Goal: Task Accomplishment & Management: Complete application form

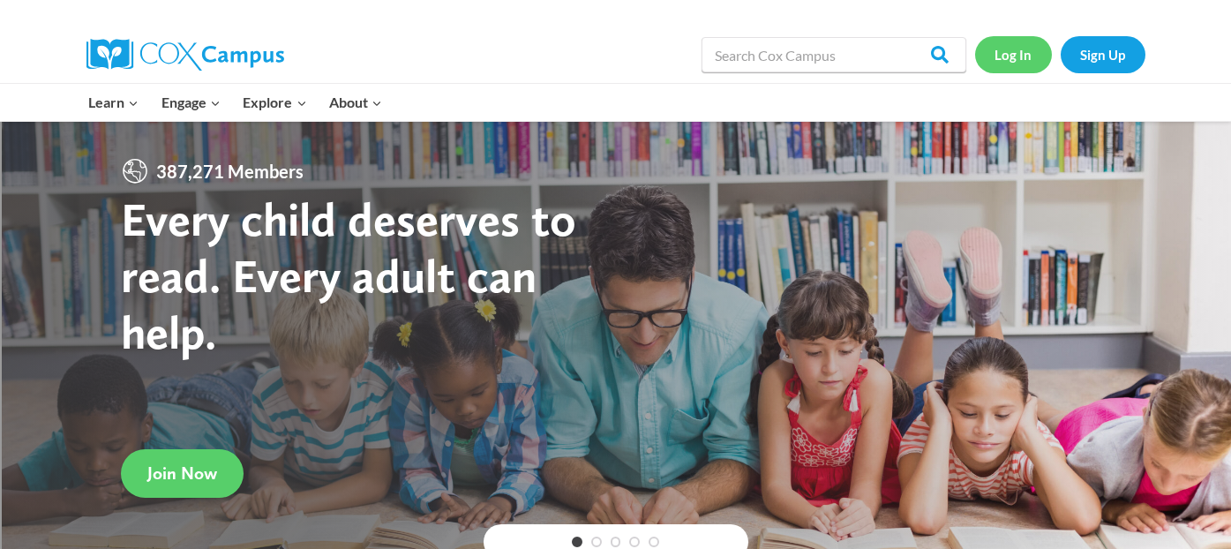
click at [1033, 51] on link "Log In" at bounding box center [1013, 54] width 77 height 36
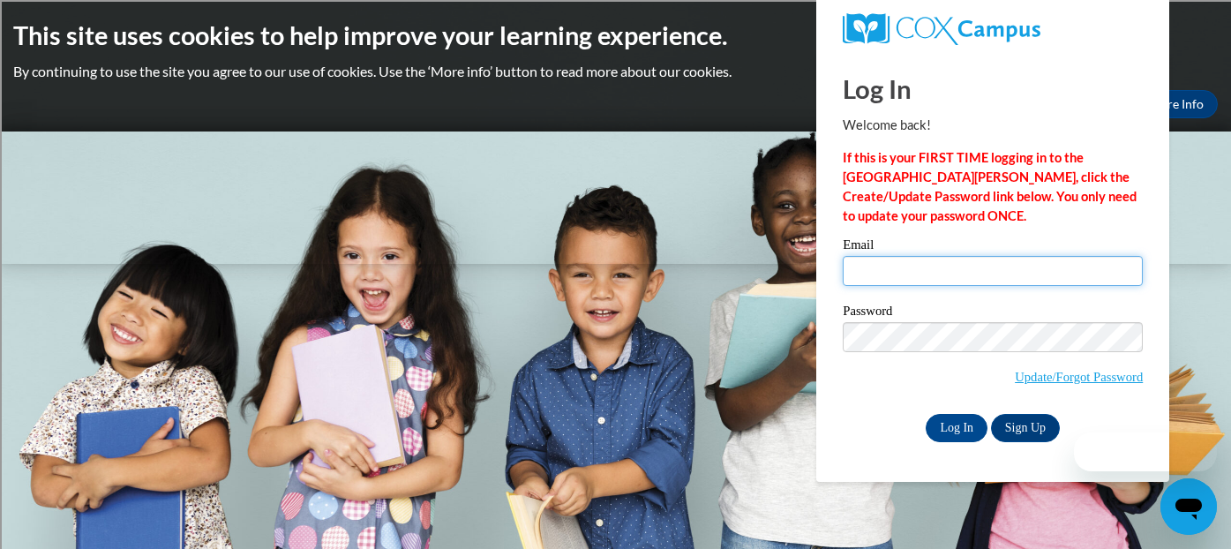
click at [938, 272] on input "Email" at bounding box center [993, 271] width 300 height 30
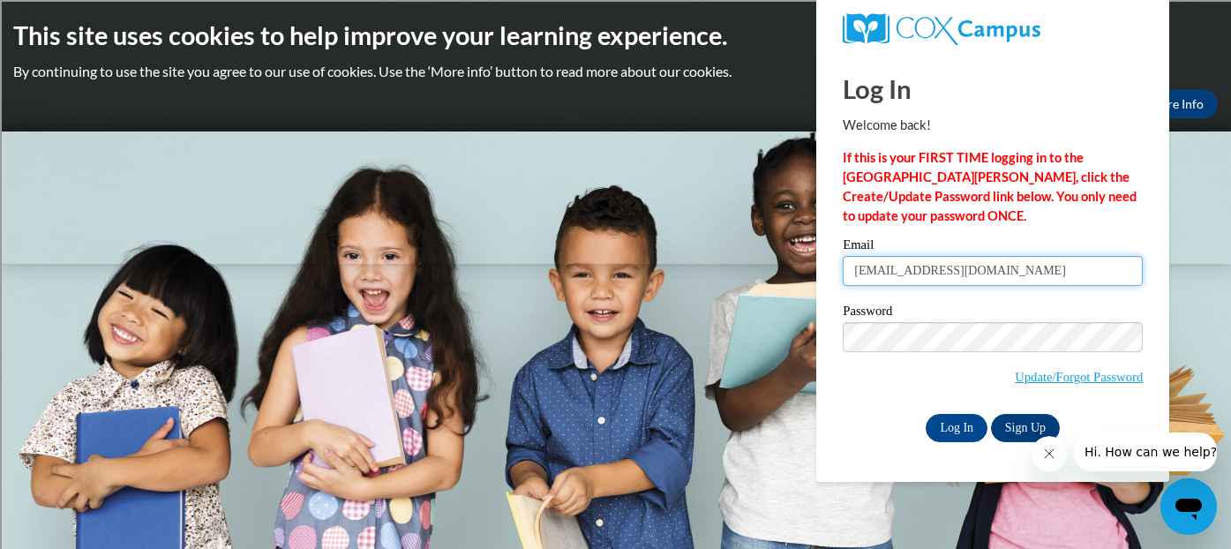
type input "amylthoreson@shorewood.k12.wi.us"
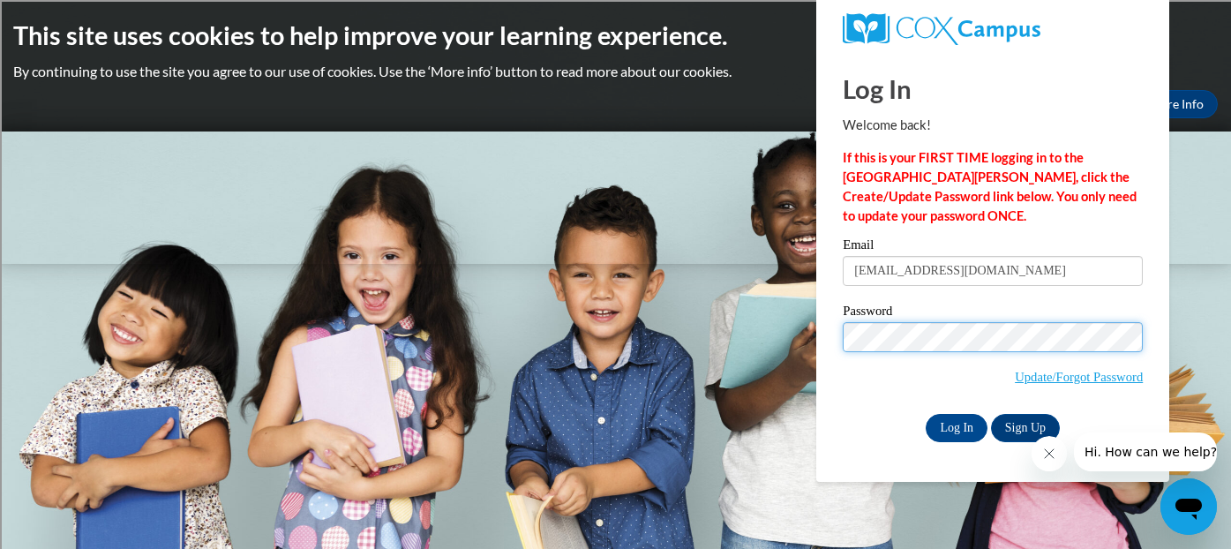
click at [926, 414] on input "Log In" at bounding box center [957, 428] width 62 height 28
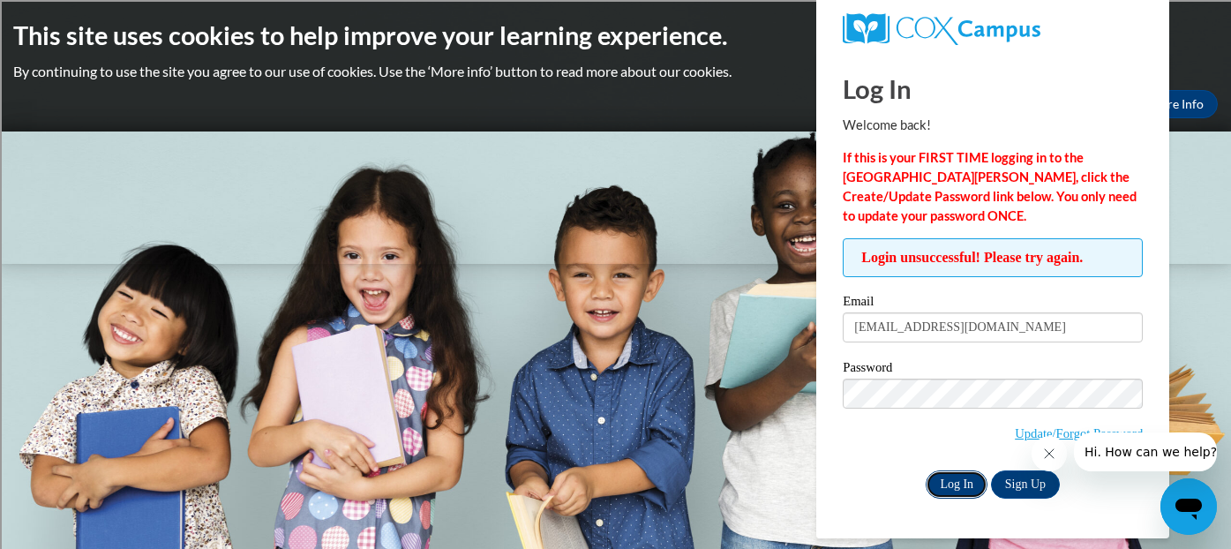
click at [974, 482] on input "Log In" at bounding box center [957, 484] width 62 height 28
click at [1057, 455] on button "Close message from company" at bounding box center [1049, 453] width 35 height 35
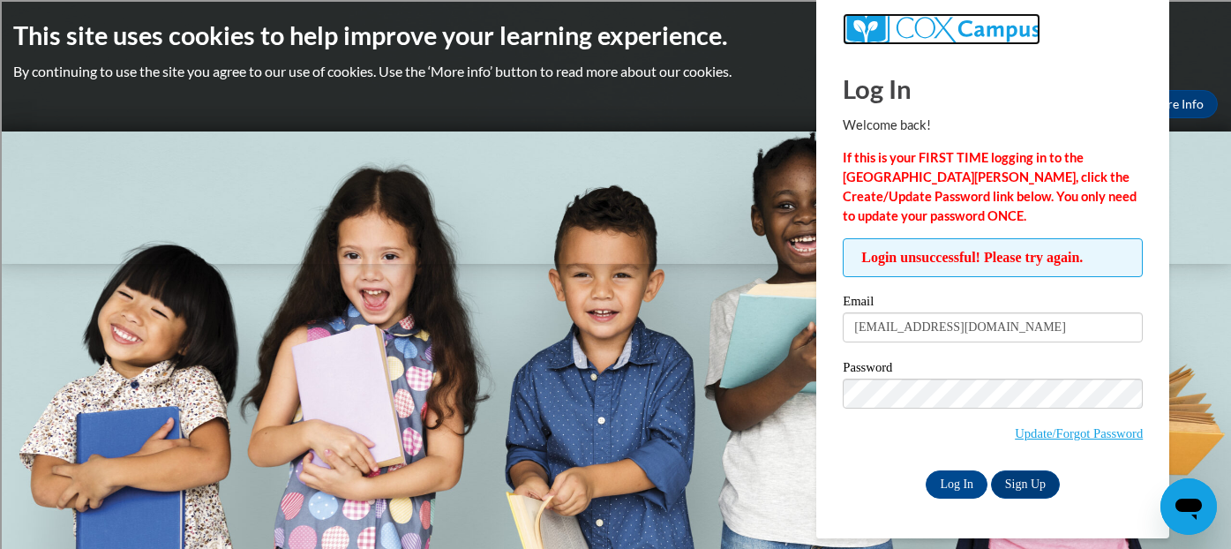
click at [952, 22] on img at bounding box center [942, 29] width 198 height 32
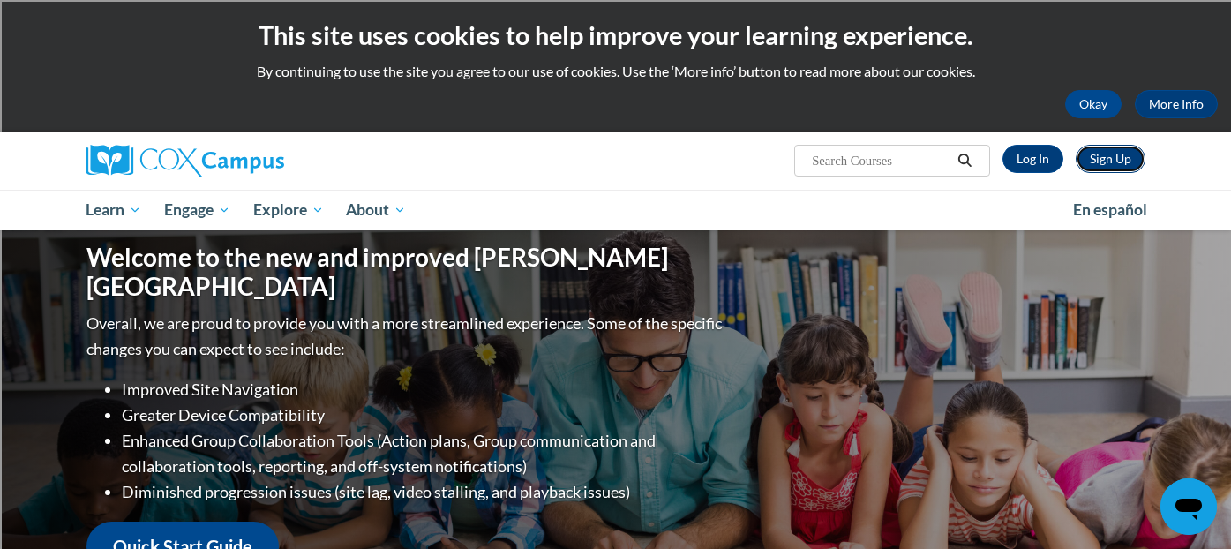
click at [1107, 157] on link "Sign Up" at bounding box center [1111, 159] width 70 height 28
click at [1034, 156] on link "Log In" at bounding box center [1033, 159] width 61 height 28
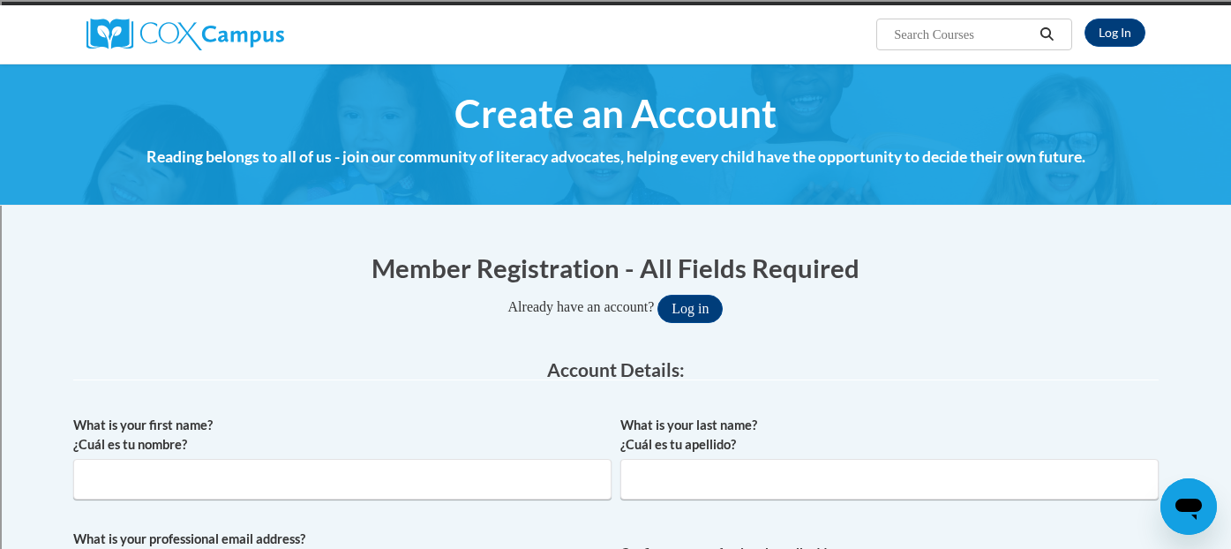
scroll to position [209, 0]
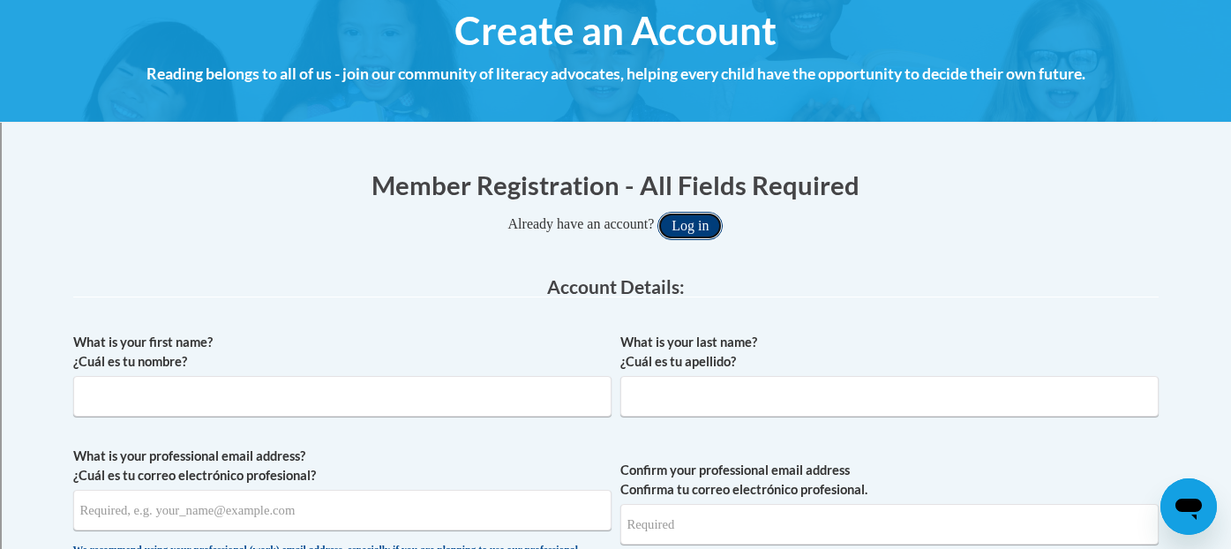
click at [699, 223] on button "Log in" at bounding box center [690, 226] width 65 height 28
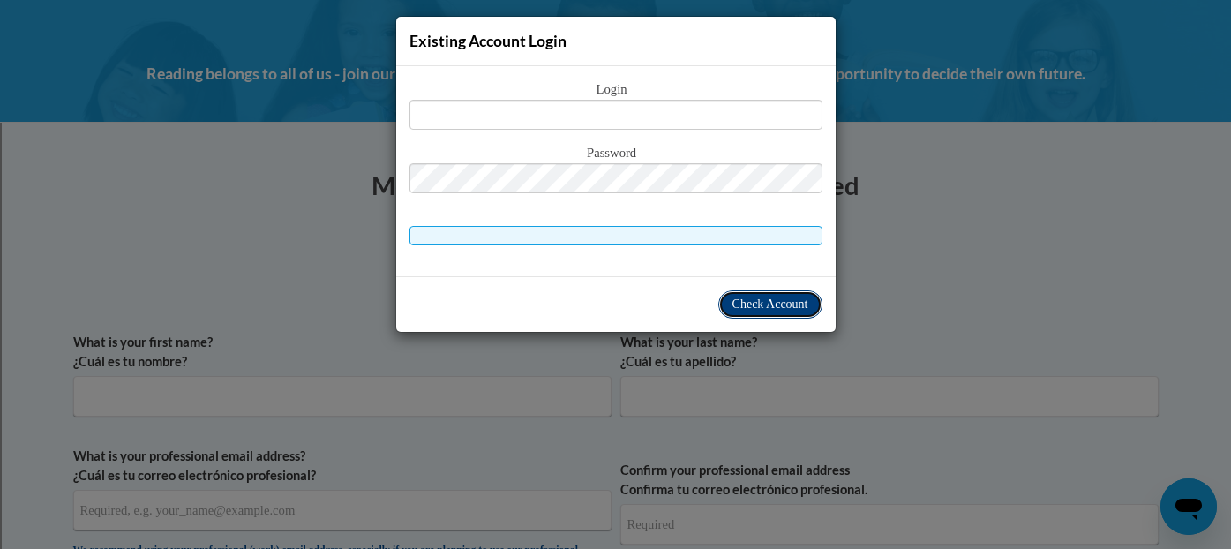
click at [759, 304] on span "Check Account" at bounding box center [771, 303] width 76 height 13
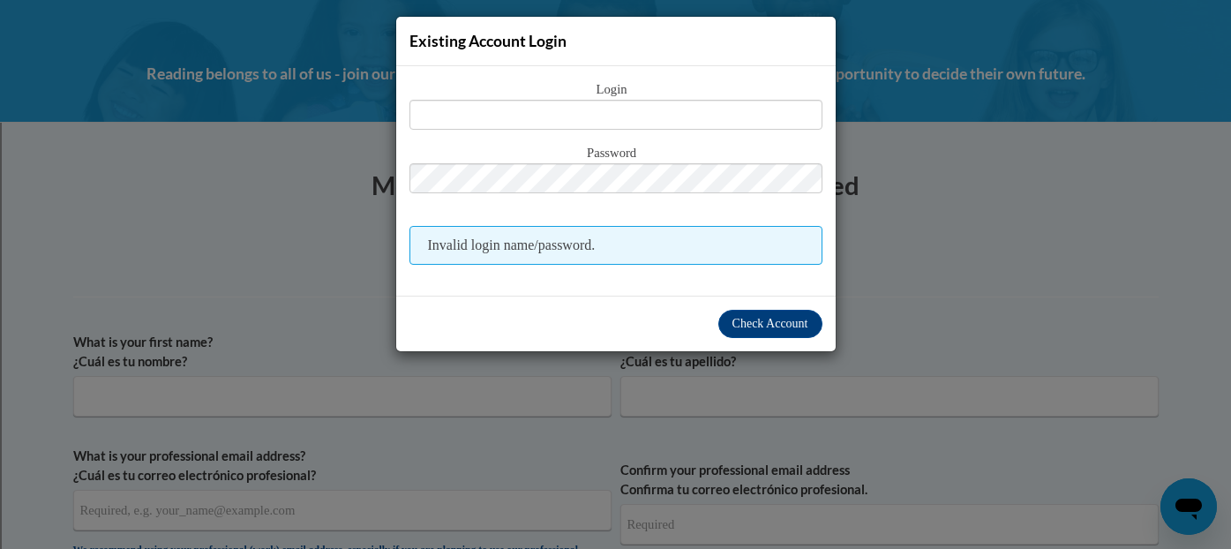
click at [919, 279] on div "Existing Account Login Login Password Invalid login name/password. Check Account" at bounding box center [615, 274] width 1231 height 549
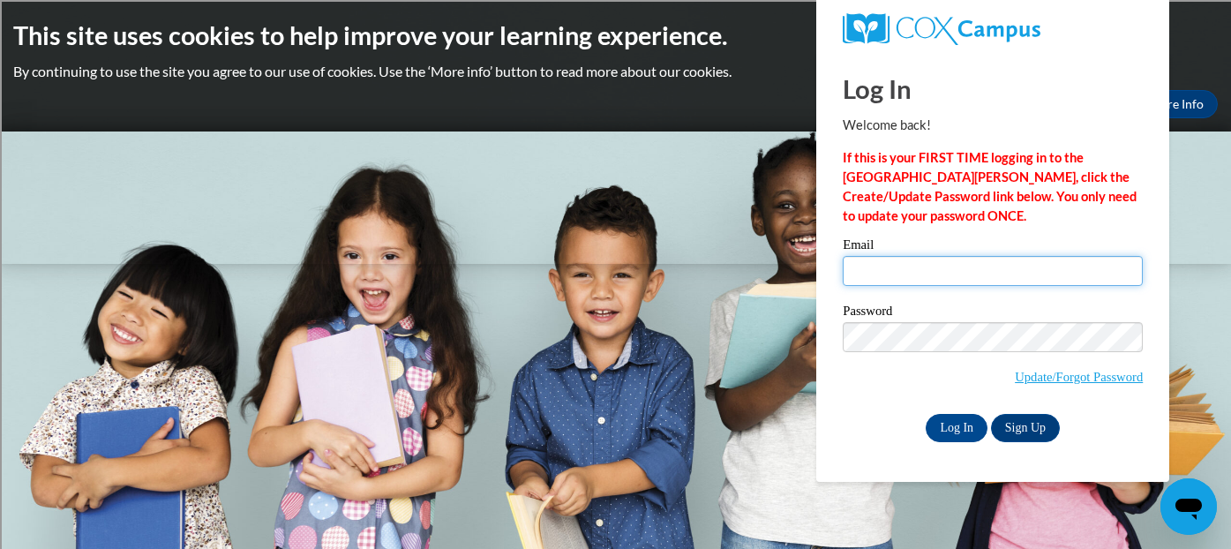
click at [918, 257] on input "Email" at bounding box center [993, 271] width 300 height 30
type input "a"
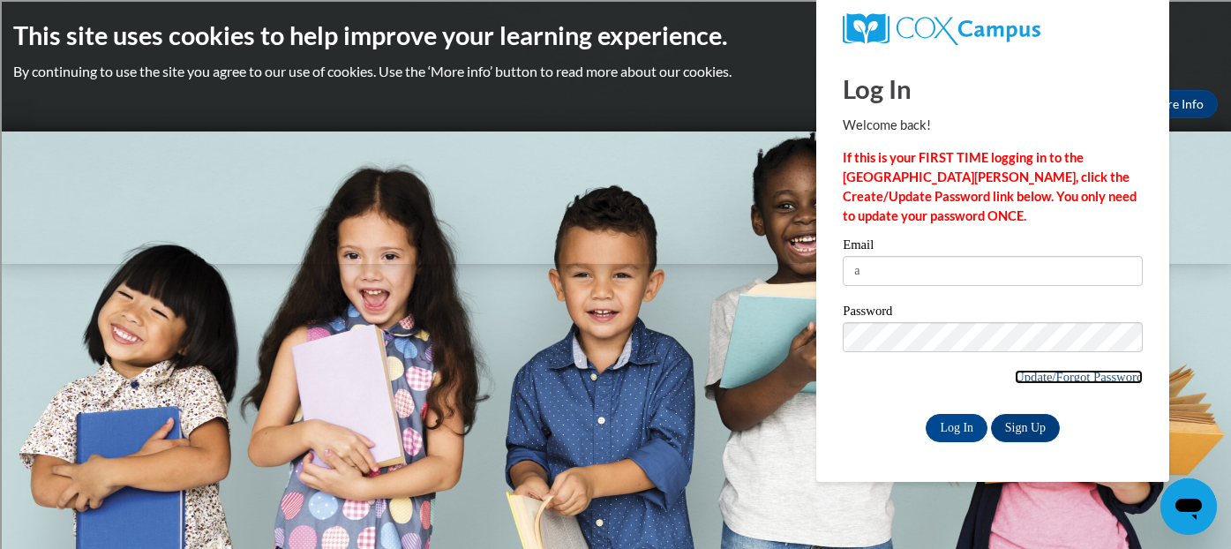
click at [1077, 376] on link "Update/Forgot Password" at bounding box center [1079, 377] width 128 height 14
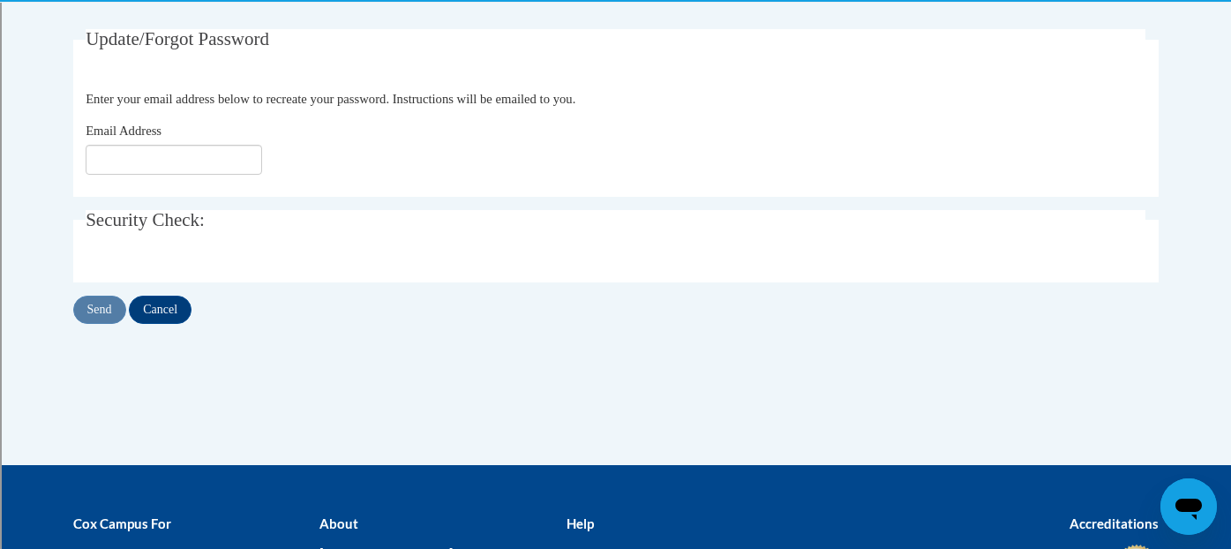
scroll to position [326, 0]
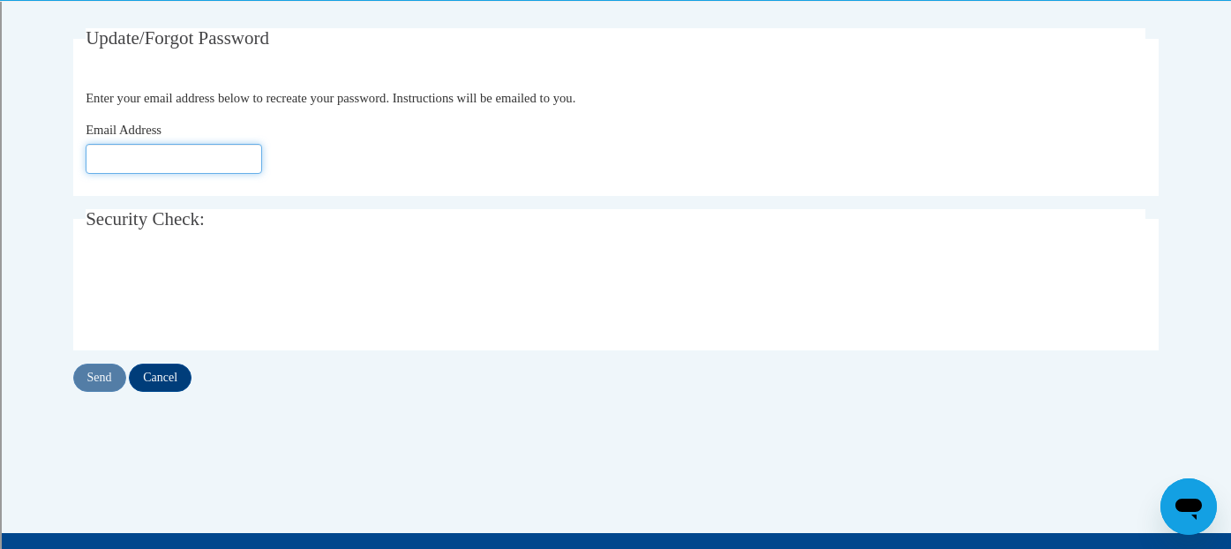
click at [222, 158] on input "Email Address" at bounding box center [174, 159] width 177 height 30
type input "[EMAIL_ADDRESS][DOMAIN_NAME]"
click at [102, 380] on input "Send" at bounding box center [99, 378] width 53 height 28
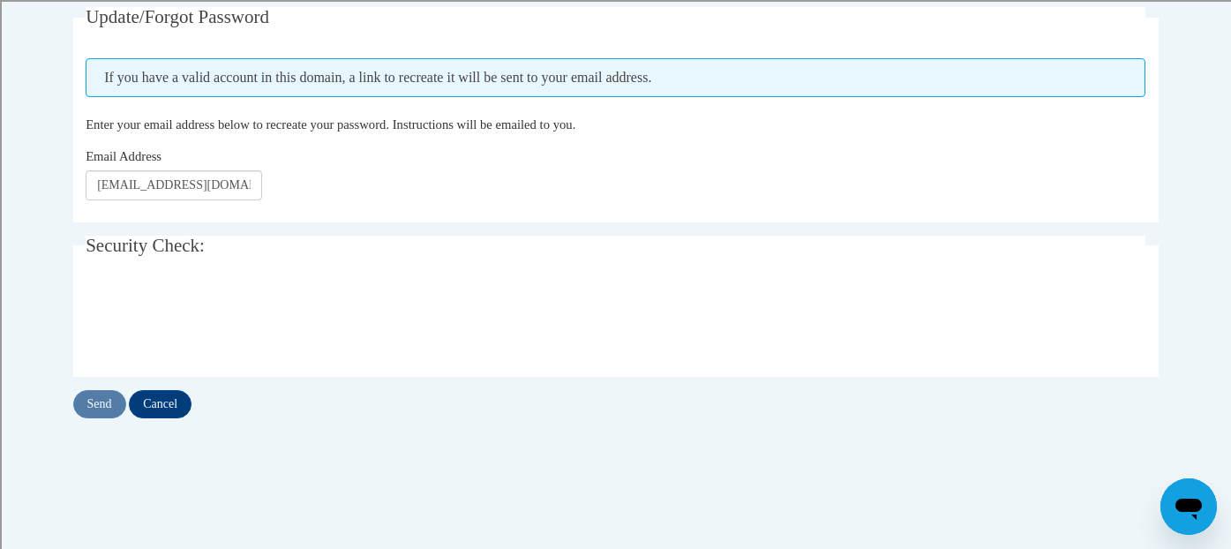
scroll to position [359, 0]
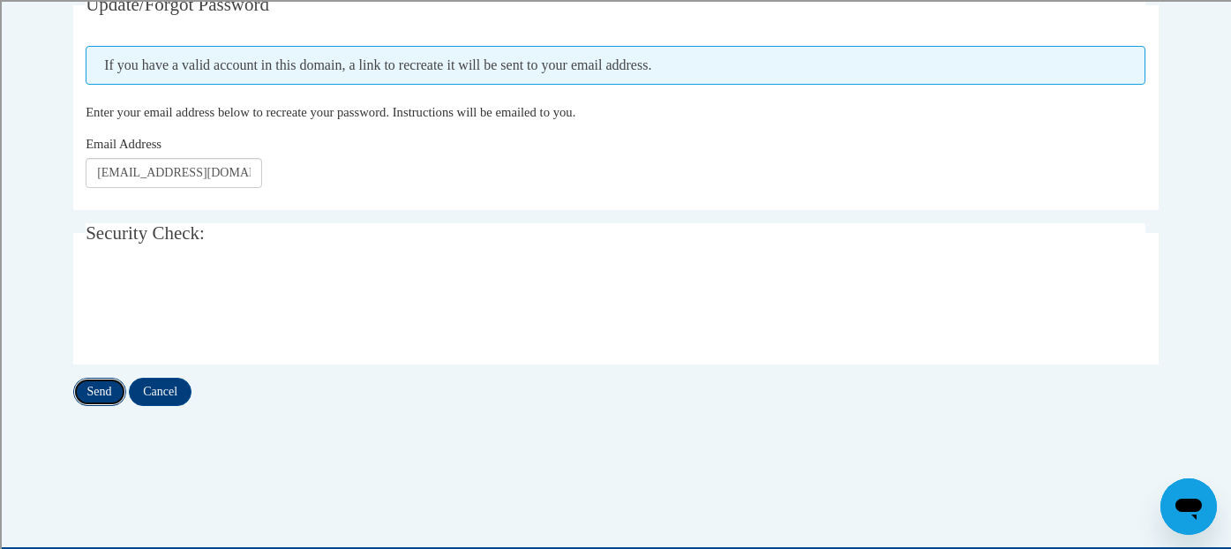
click at [100, 392] on input "Send" at bounding box center [99, 392] width 53 height 28
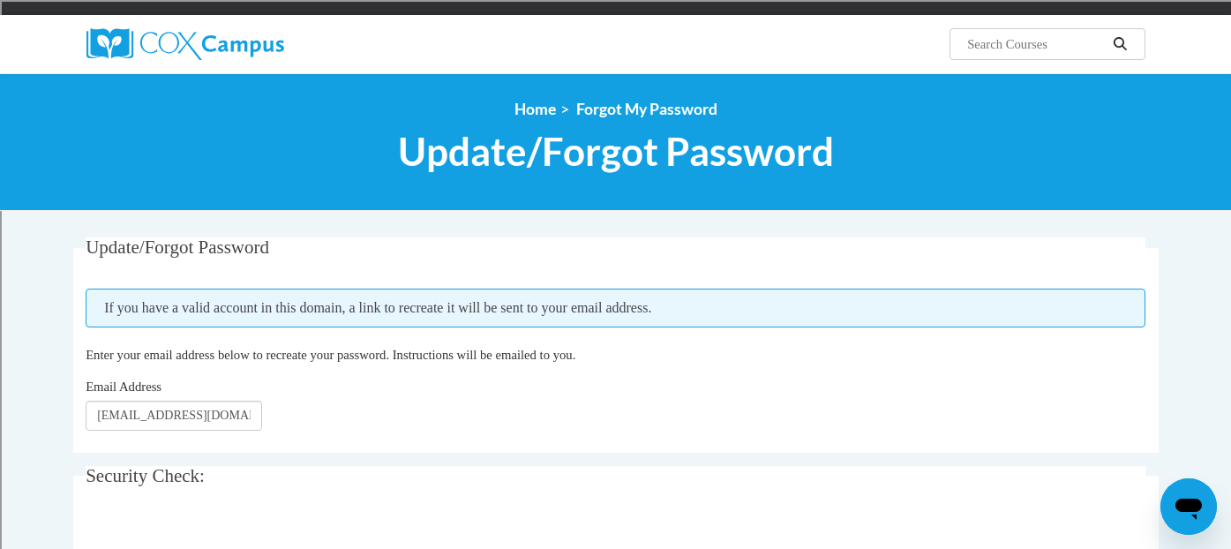
scroll to position [136, 0]
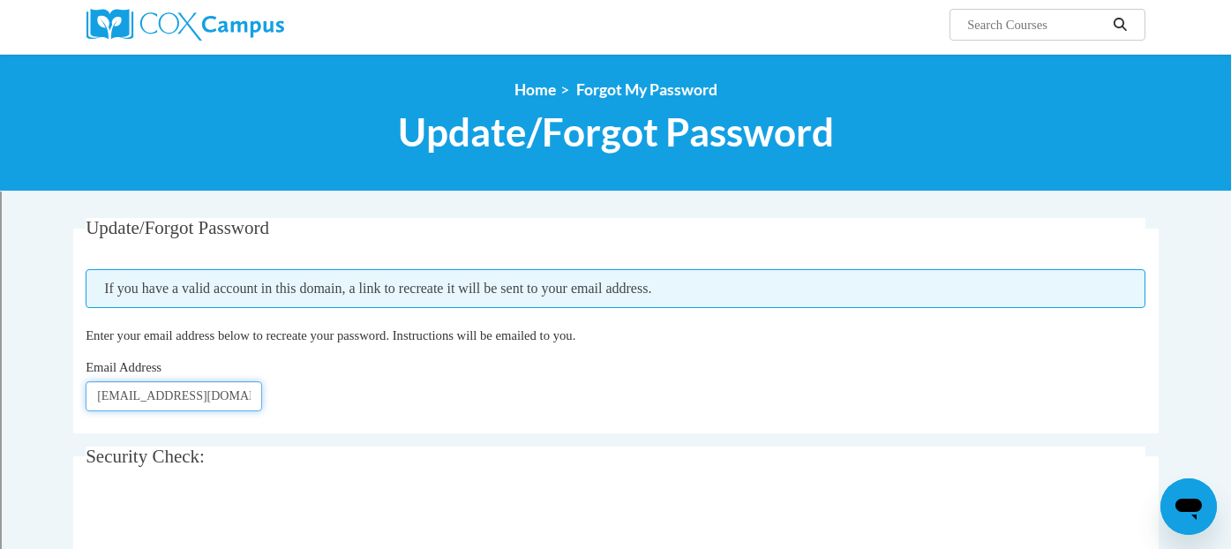
click at [205, 402] on input "[EMAIL_ADDRESS][DOMAIN_NAME]" at bounding box center [174, 396] width 177 height 30
drag, startPoint x: 238, startPoint y: 398, endPoint x: 34, endPoint y: 375, distance: 206.1
click at [31, 376] on body "This site uses cookies to help improve your learning experience. By continuing …" at bounding box center [615, 542] width 1231 height 1356
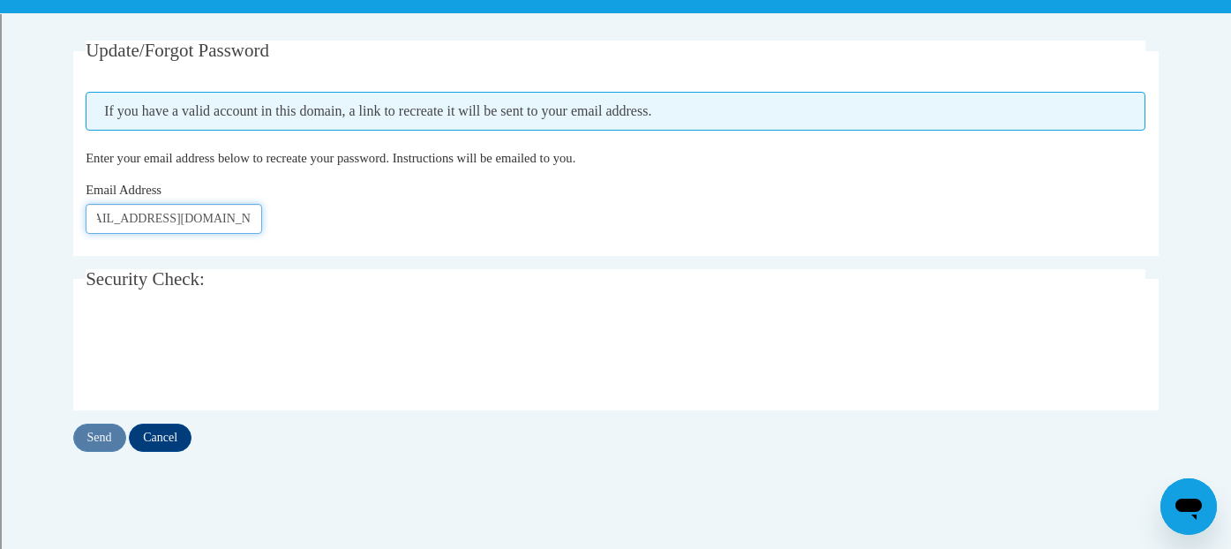
scroll to position [323, 0]
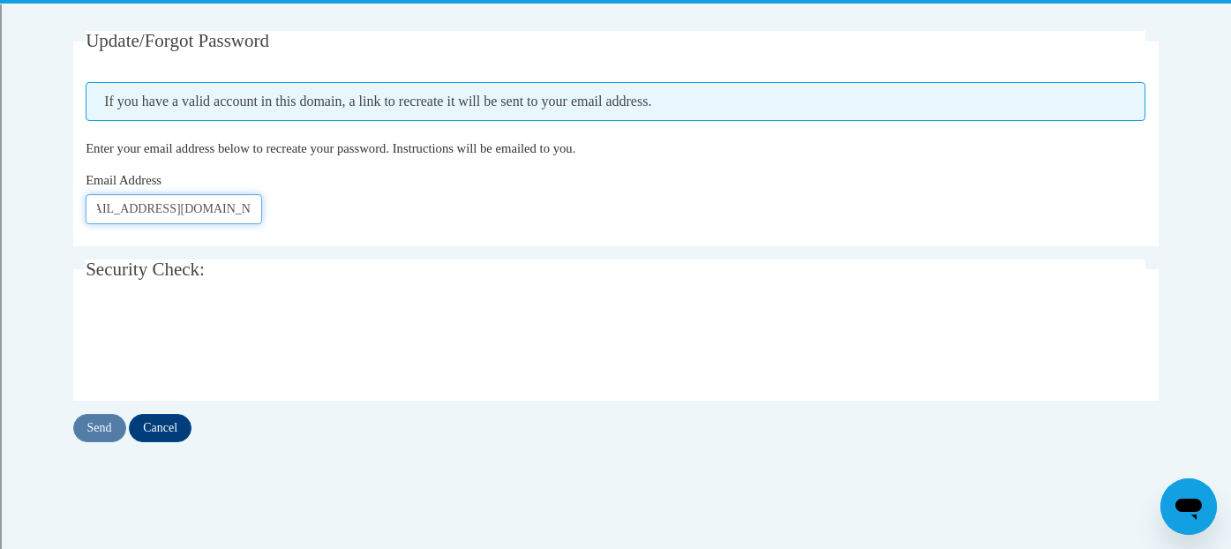
type input "[EMAIL_ADDRESS][DOMAIN_NAME]"
click at [99, 425] on input "Send" at bounding box center [99, 428] width 53 height 28
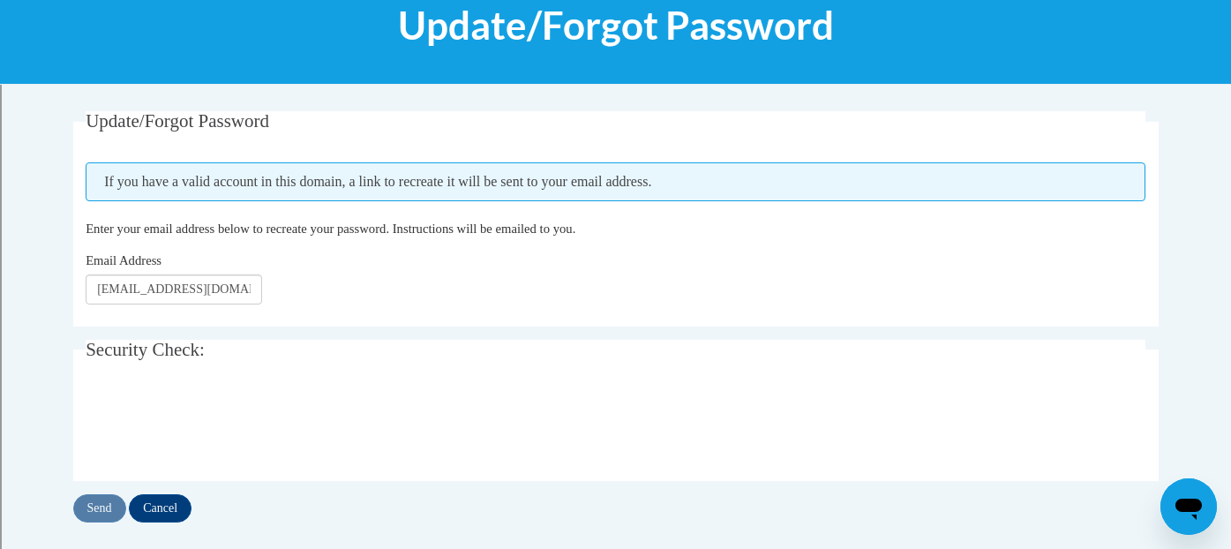
scroll to position [240, 0]
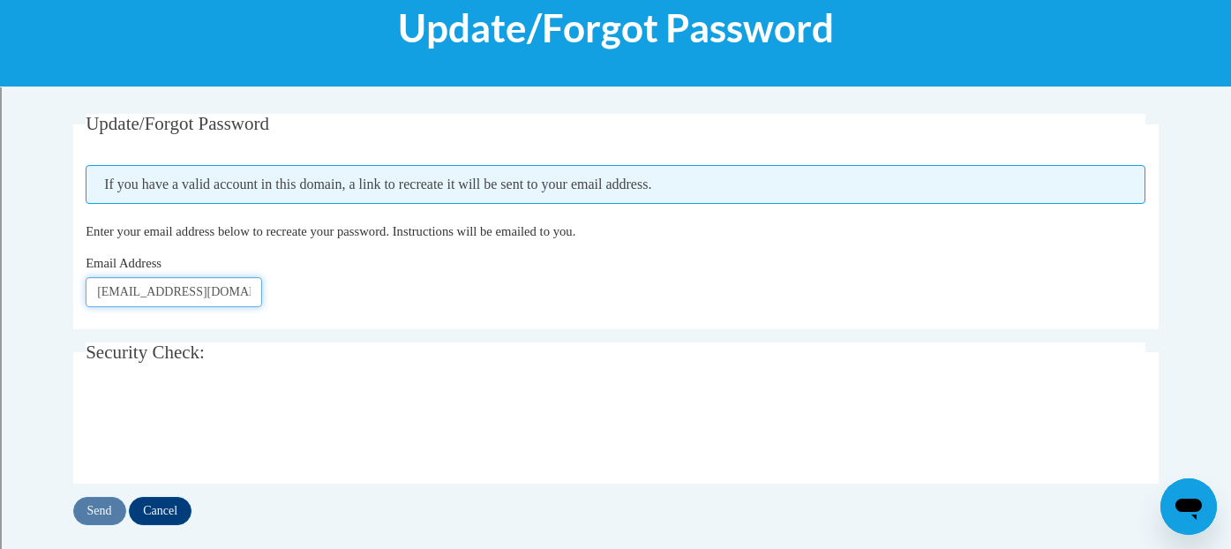
click at [225, 292] on input "[EMAIL_ADDRESS][DOMAIN_NAME]" at bounding box center [174, 292] width 177 height 30
click at [110, 295] on input "[EMAIL_ADDRESS][DOMAIN_NAME]" at bounding box center [174, 292] width 177 height 30
click at [99, 523] on input "Send" at bounding box center [99, 511] width 53 height 28
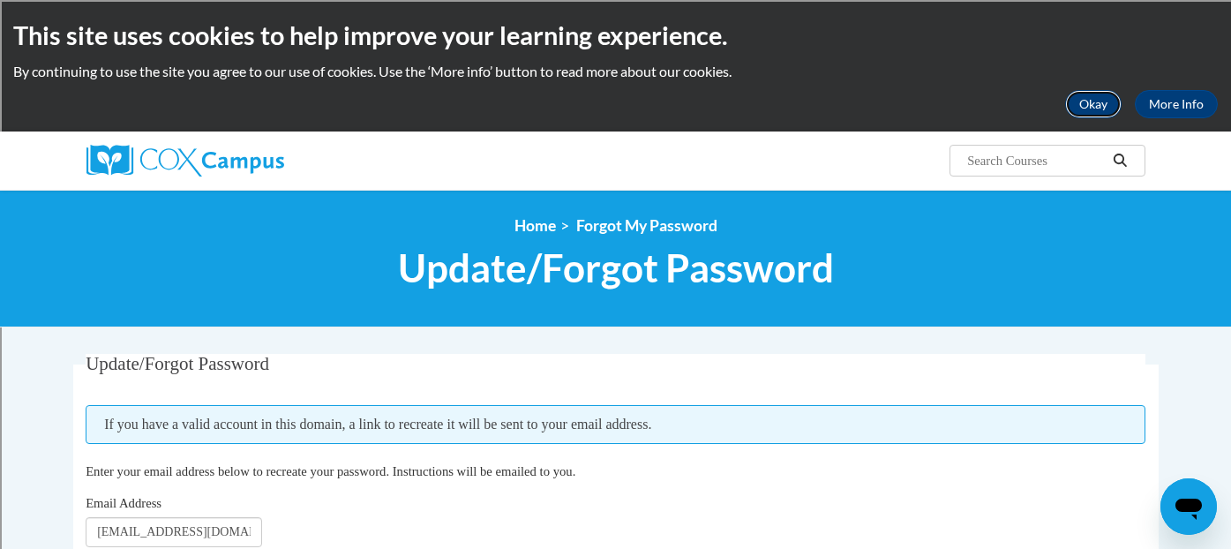
click at [1100, 102] on button "Okay" at bounding box center [1093, 104] width 56 height 28
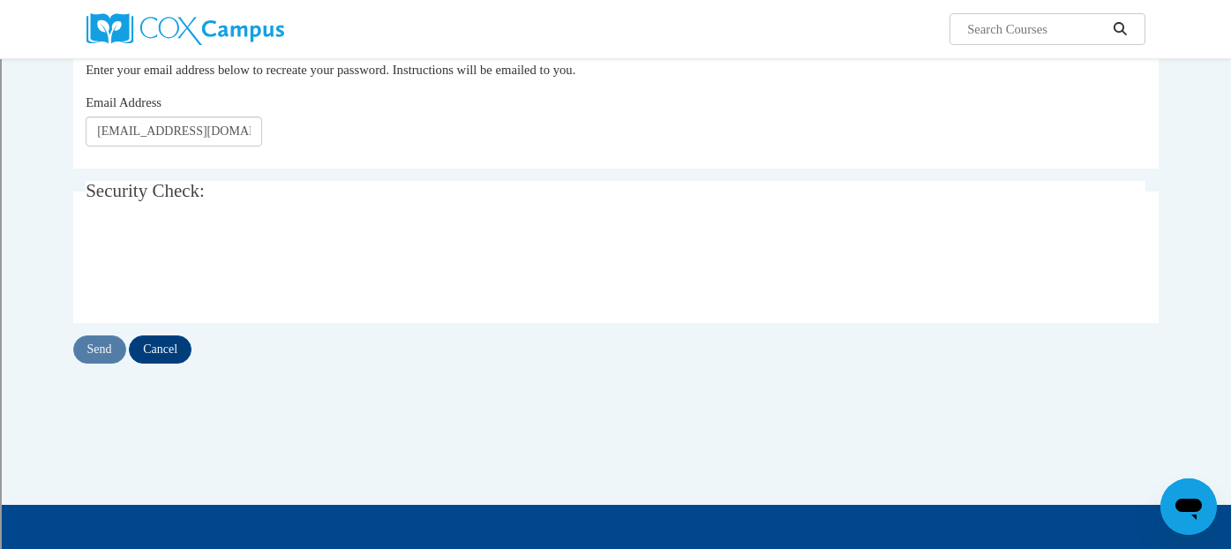
scroll to position [222, 0]
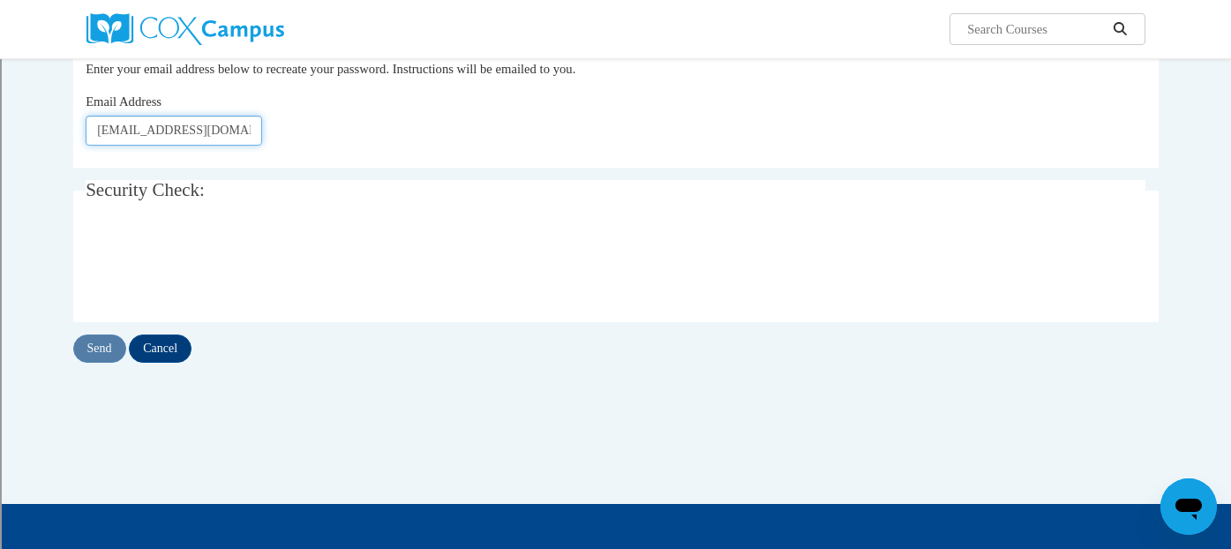
click at [216, 133] on input "athoreson@shorewood.k12.wi.us" at bounding box center [174, 131] width 177 height 30
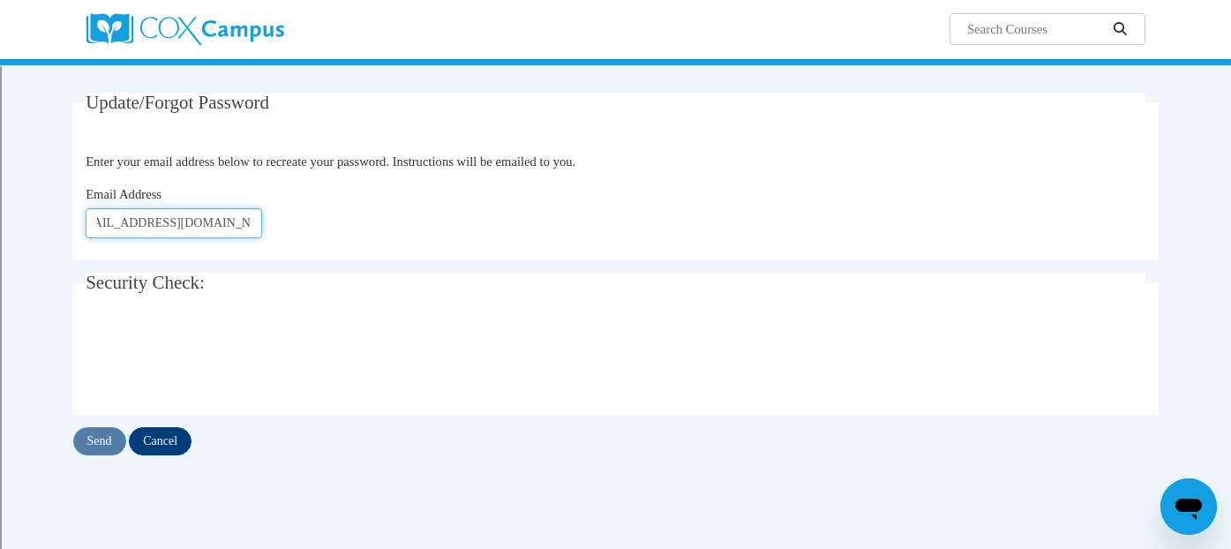
scroll to position [0, 0]
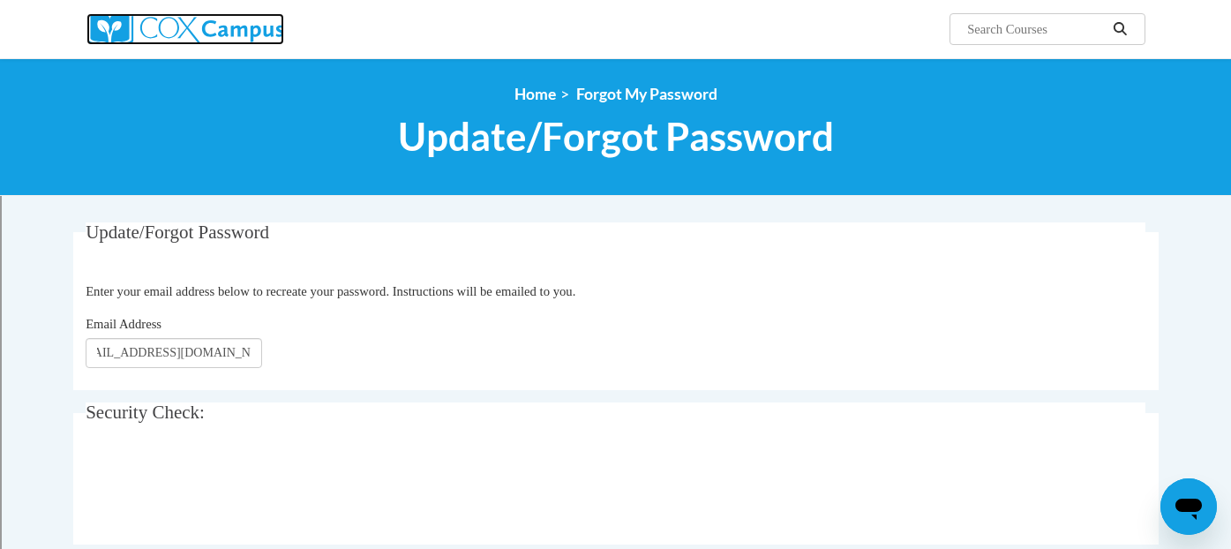
click at [236, 13] on img at bounding box center [186, 29] width 198 height 32
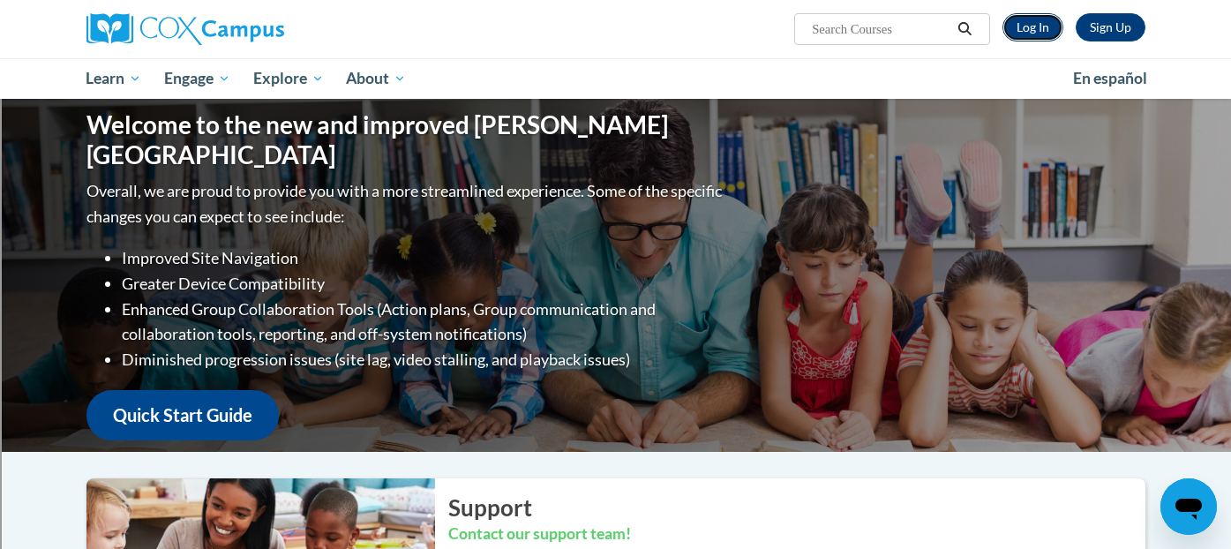
click at [1022, 29] on link "Log In" at bounding box center [1033, 27] width 61 height 28
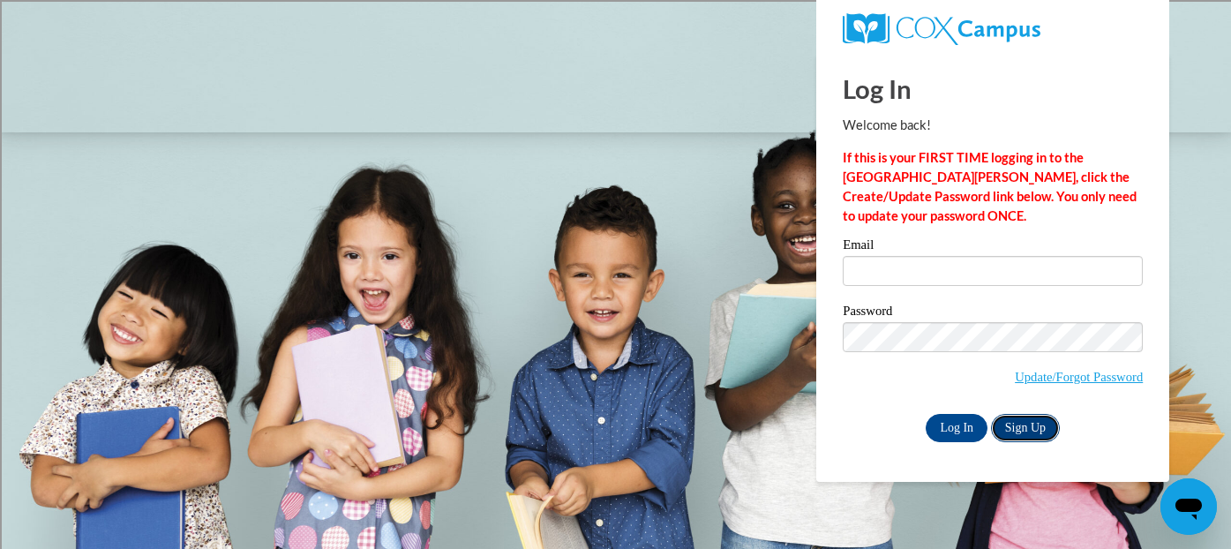
click at [1030, 422] on link "Sign Up" at bounding box center [1025, 428] width 69 height 28
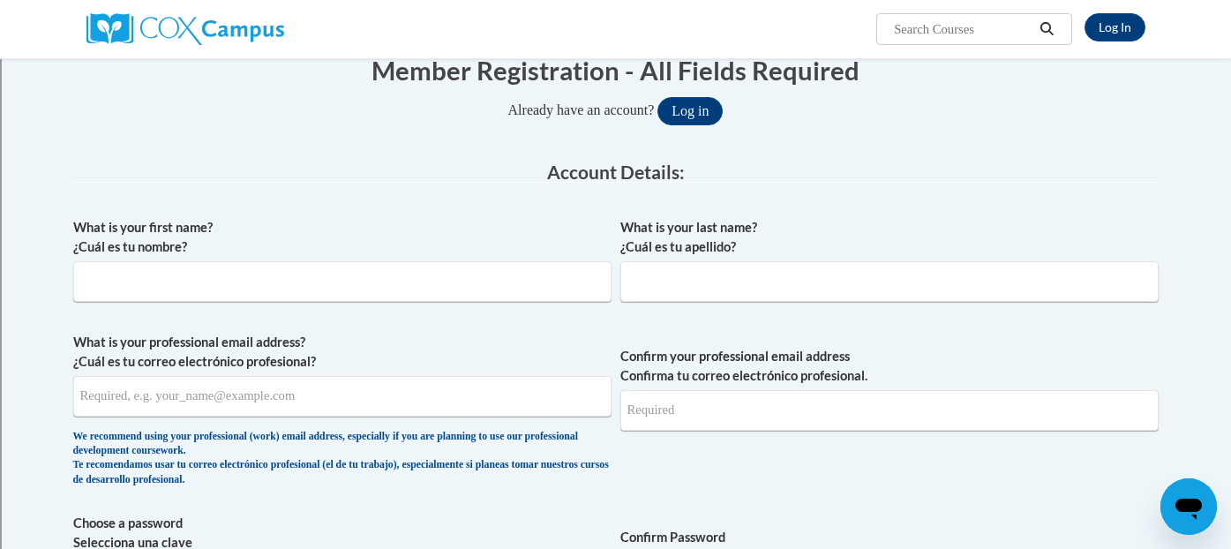
scroll to position [190, 0]
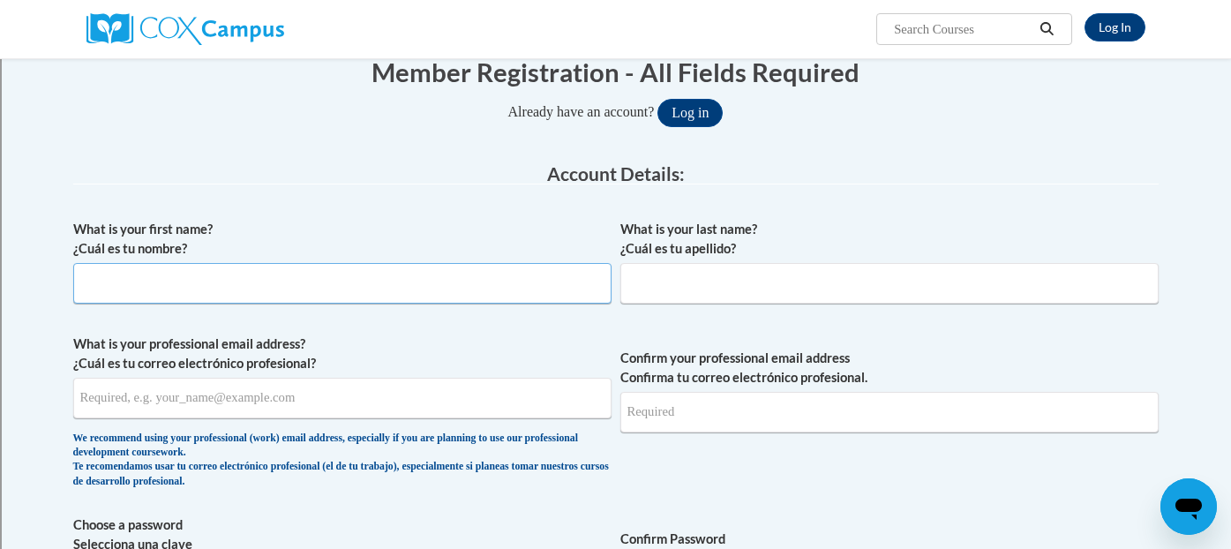
click at [583, 286] on input "What is your first name? ¿Cuál es tu nombre?" at bounding box center [342, 283] width 538 height 41
type input "Amy"
type input "Thoreson"
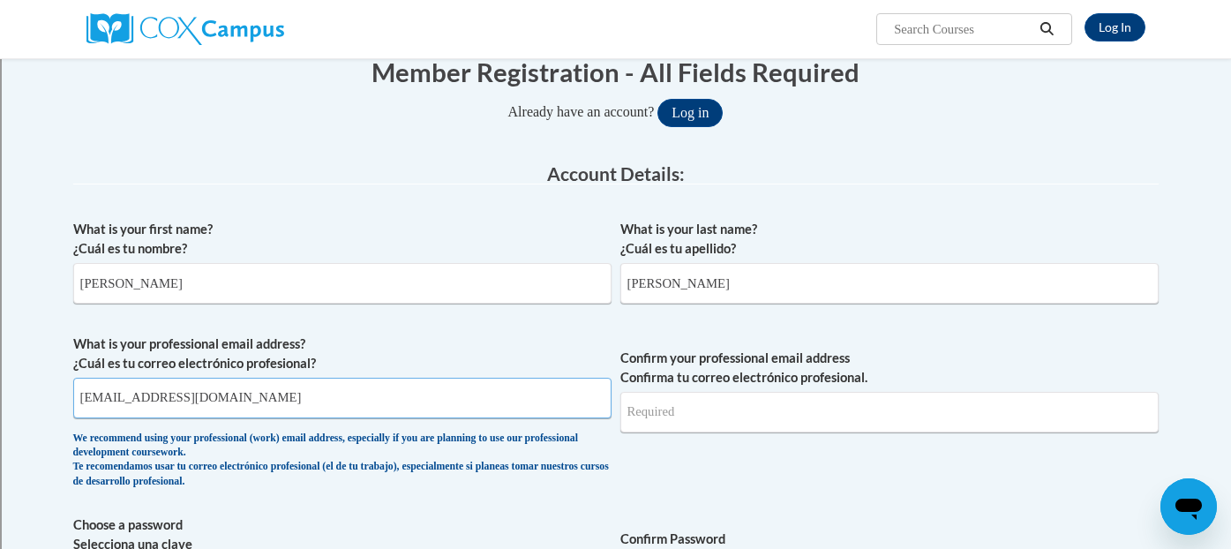
type input "[EMAIL_ADDRESS][DOMAIN_NAME]"
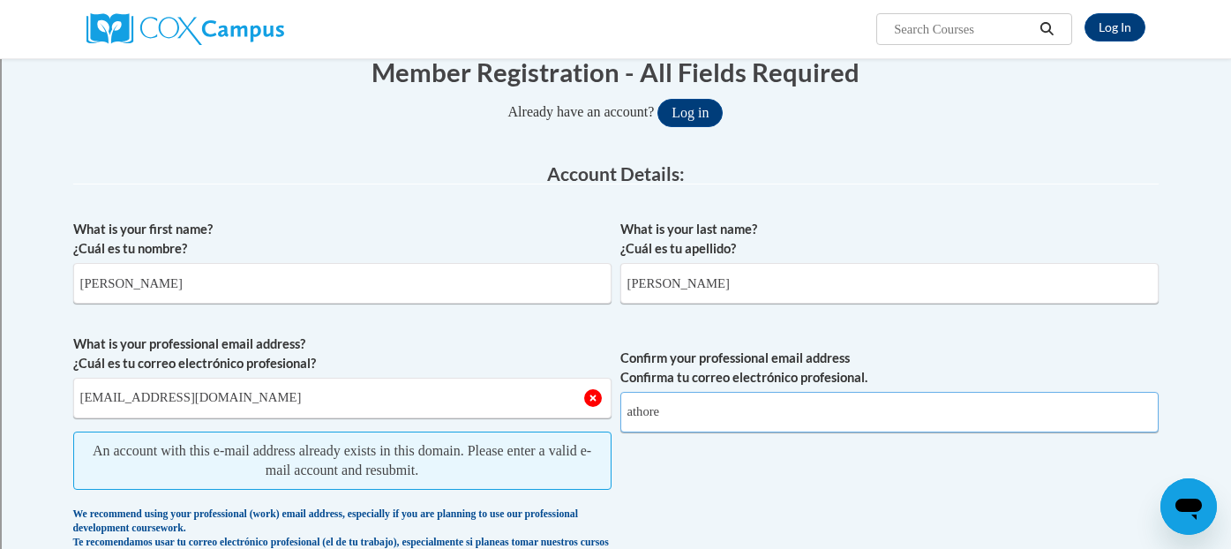
type input "athores"
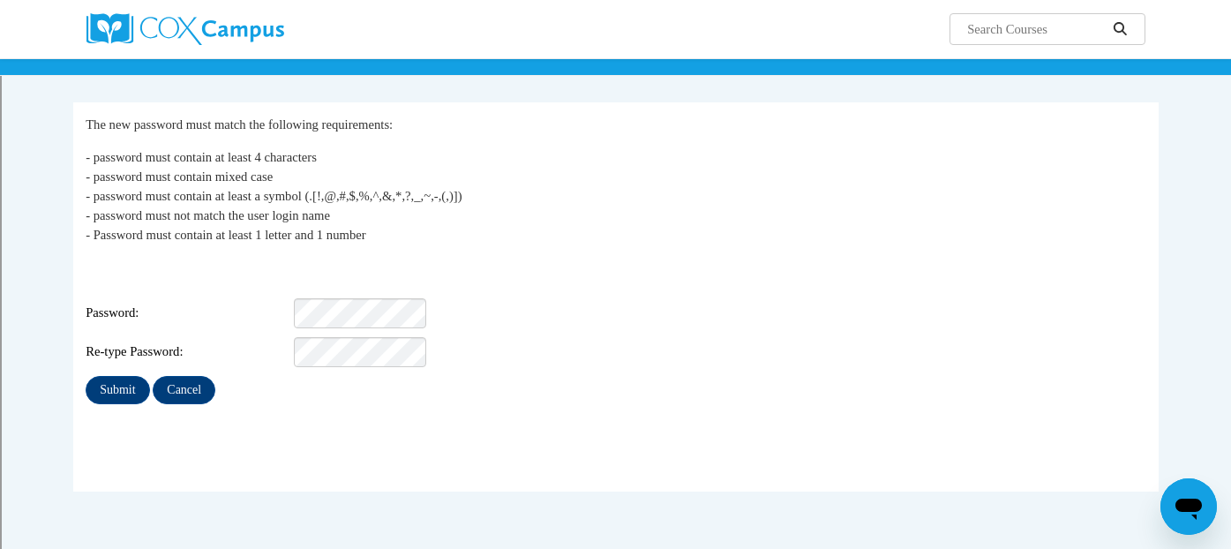
scroll to position [146, 0]
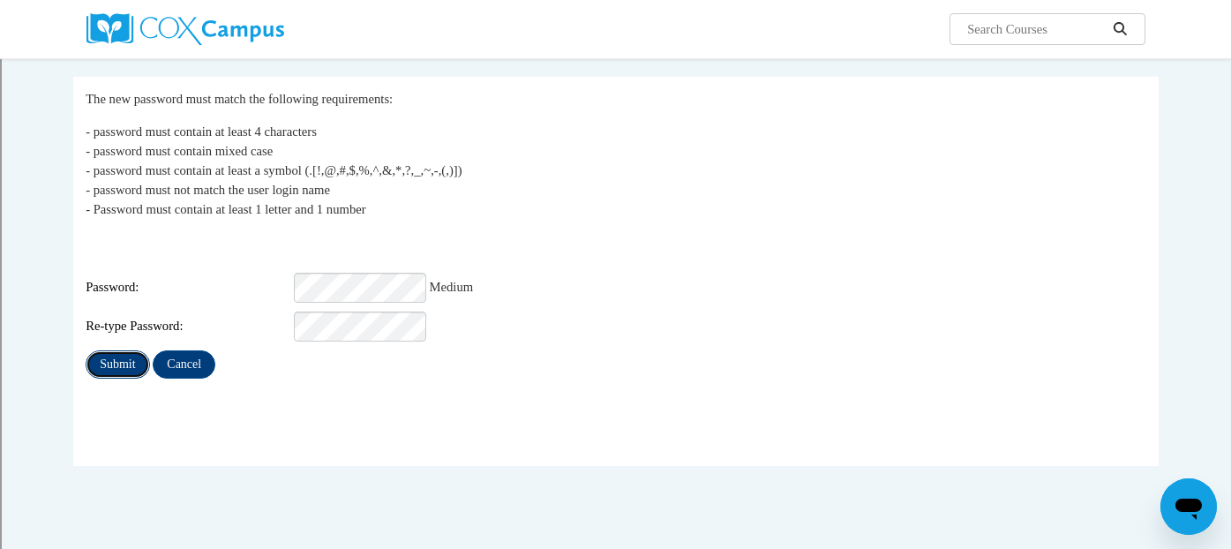
click at [132, 350] on input "Submit" at bounding box center [118, 364] width 64 height 28
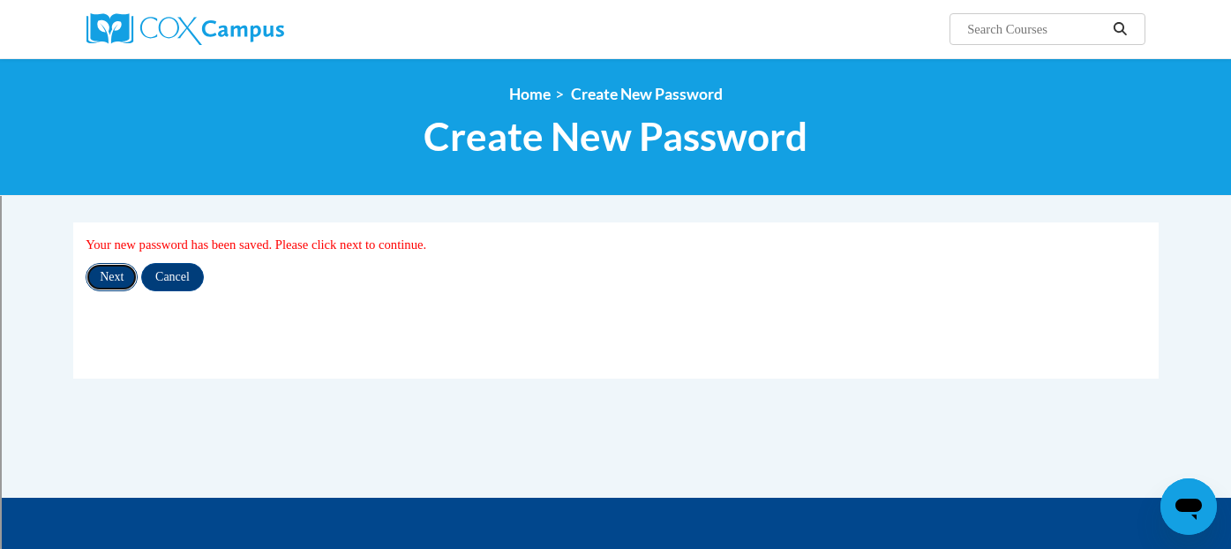
click at [122, 274] on input "Next" at bounding box center [112, 277] width 52 height 28
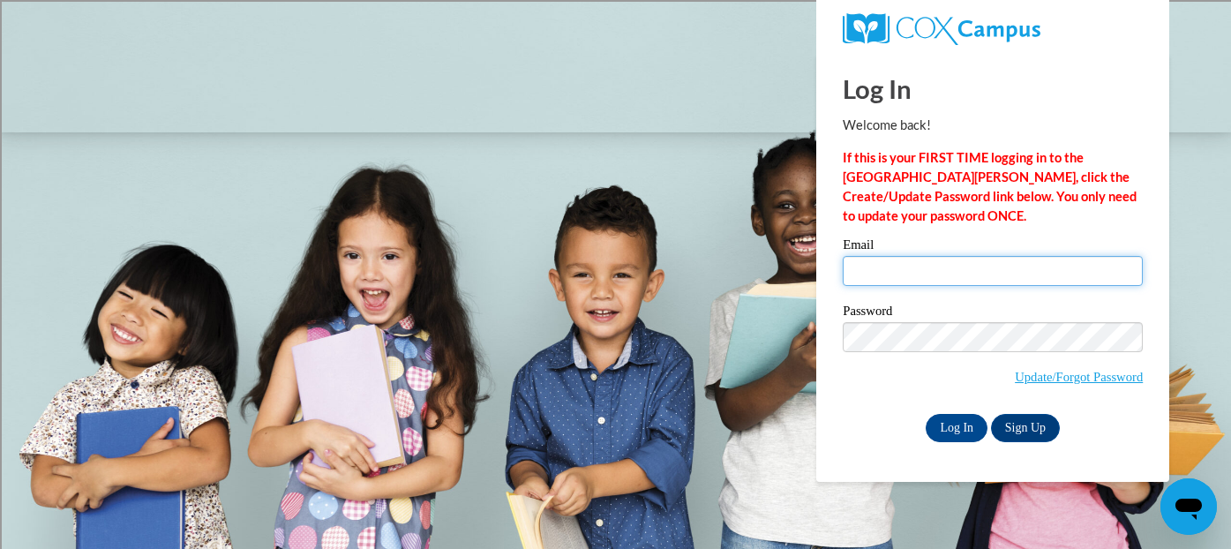
click at [961, 269] on input "Email" at bounding box center [993, 271] width 300 height 30
type input "[EMAIL_ADDRESS][DOMAIN_NAME]"
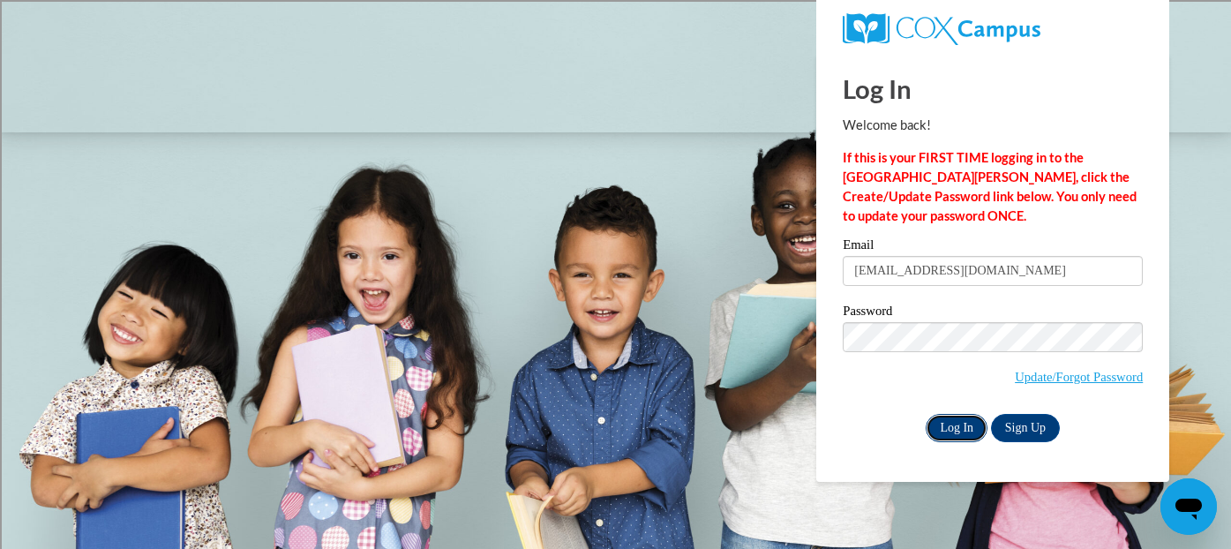
click at [942, 440] on input "Log In" at bounding box center [957, 428] width 62 height 28
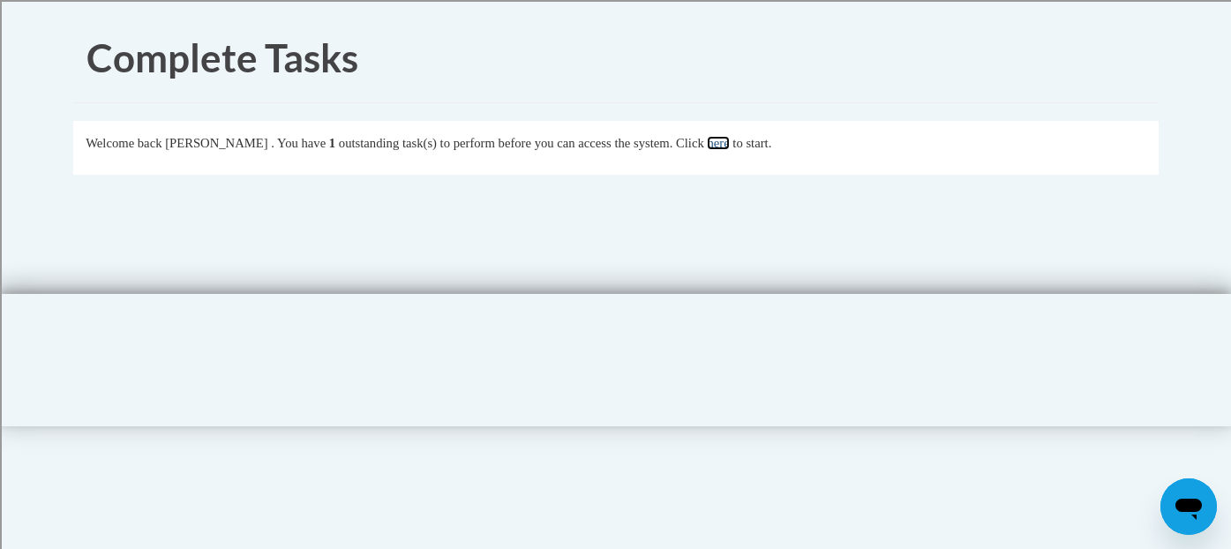
click at [729, 142] on link "here" at bounding box center [718, 143] width 22 height 14
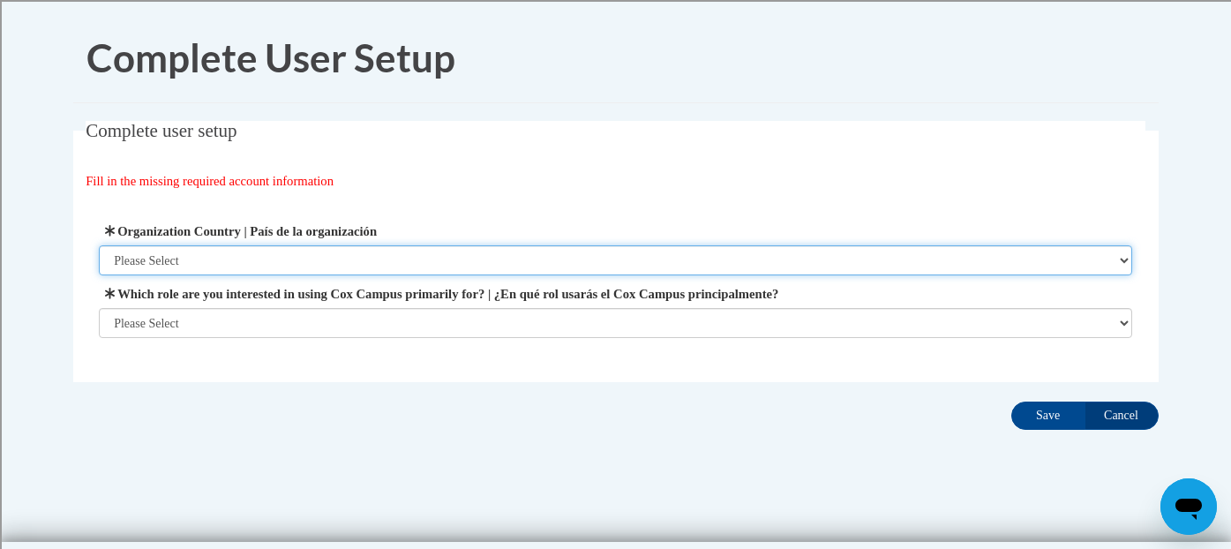
click at [681, 260] on select "Please Select [GEOGRAPHIC_DATA] | [GEOGRAPHIC_DATA] Outside of [GEOGRAPHIC_DATA…" at bounding box center [616, 260] width 1034 height 30
select select "ad49bcad-a171-4b2e-b99c-48b446064914"
click at [99, 245] on select "Please Select [GEOGRAPHIC_DATA] | [GEOGRAPHIC_DATA] Outside of [GEOGRAPHIC_DATA…" at bounding box center [616, 260] width 1034 height 30
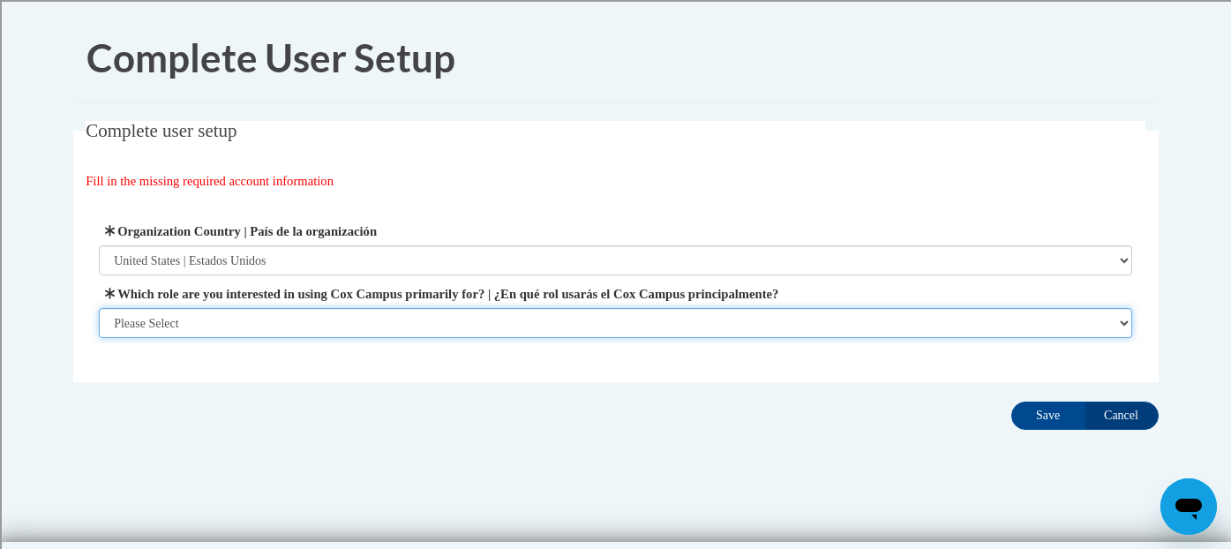
click at [650, 320] on select "Please Select College/University | Colegio/Universidad Community/Nonprofit Part…" at bounding box center [616, 323] width 1034 height 30
select select "fbf2d438-af2f-41f8-98f1-81c410e29de3"
click at [99, 338] on select "Please Select College/University | Colegio/Universidad Community/Nonprofit Part…" at bounding box center [616, 323] width 1034 height 30
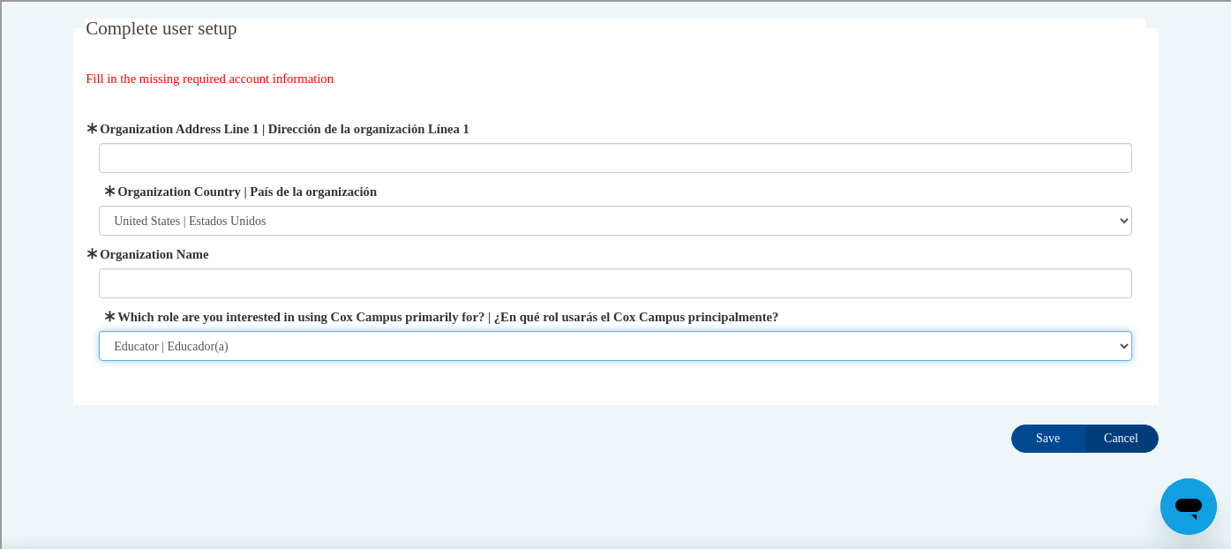
scroll to position [124, 0]
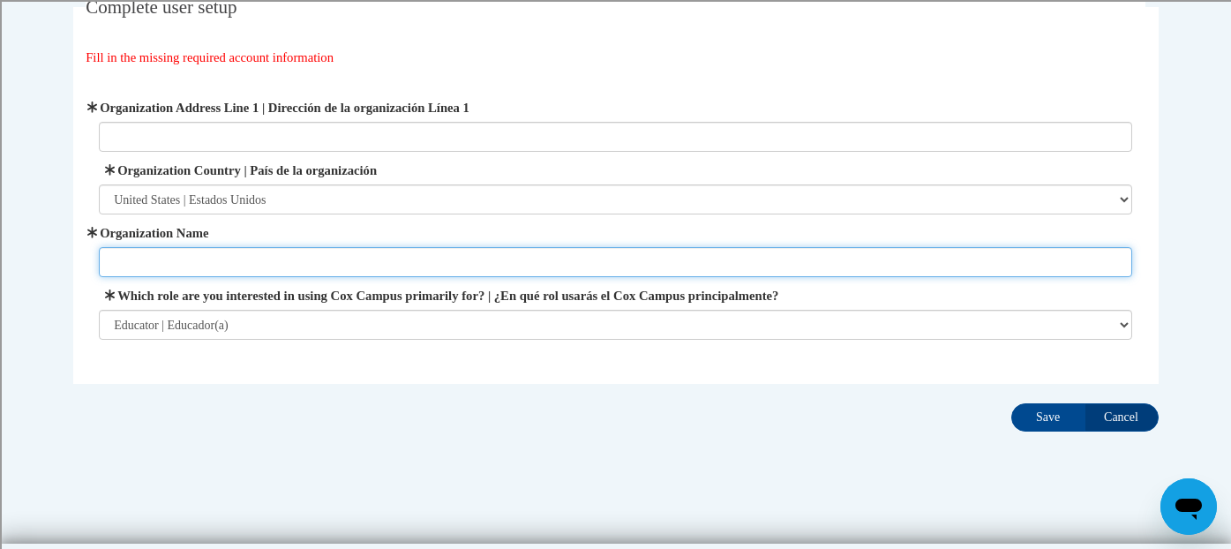
click at [636, 267] on input "Organization Name" at bounding box center [616, 262] width 1034 height 30
type input "[GEOGRAPHIC_DATA]"
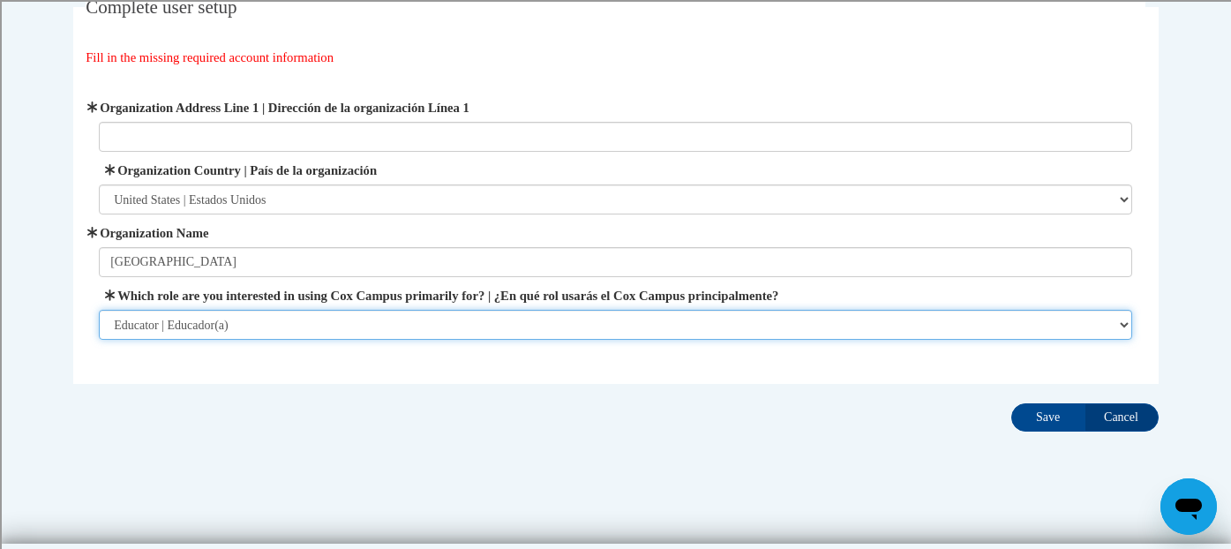
click at [626, 327] on select "Please Select College/University | Colegio/Universidad Community/Nonprofit Part…" at bounding box center [616, 325] width 1034 height 30
click at [99, 310] on select "Please Select College/University | Colegio/Universidad Community/Nonprofit Part…" at bounding box center [616, 325] width 1034 height 30
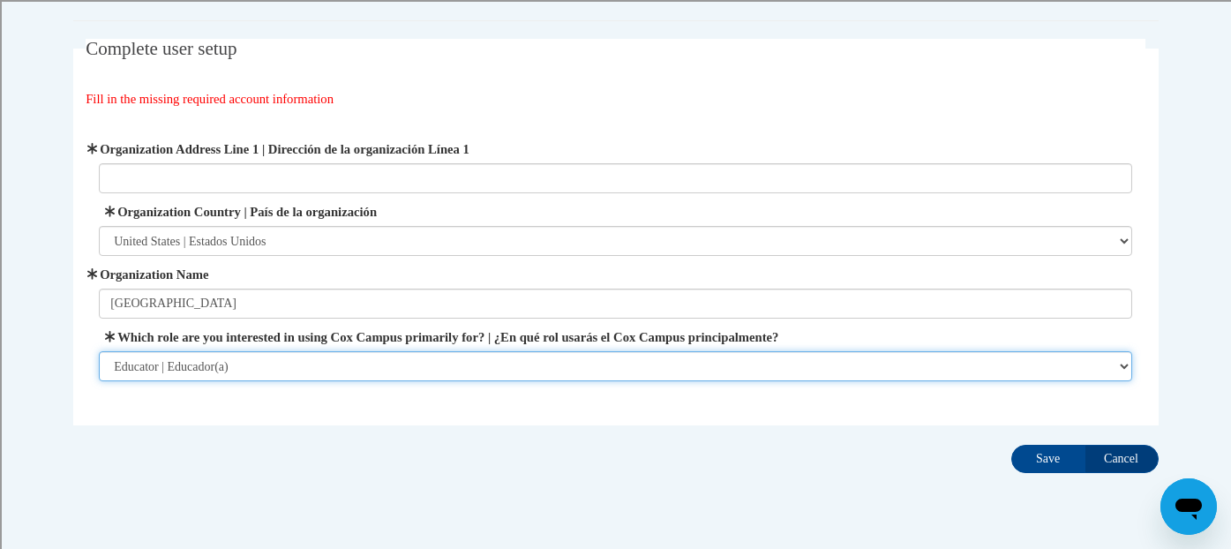
scroll to position [84, 0]
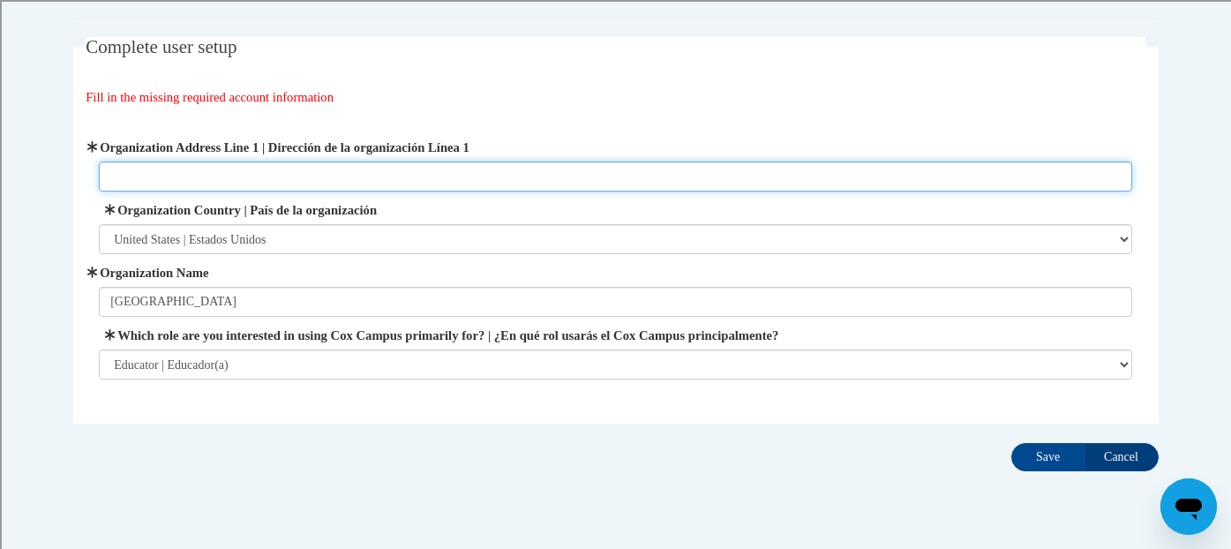
click at [585, 179] on input "Organization Address Line 1 | Dirección de la organización Línea 1" at bounding box center [616, 177] width 1034 height 30
type input "[STREET_ADDRESS]"
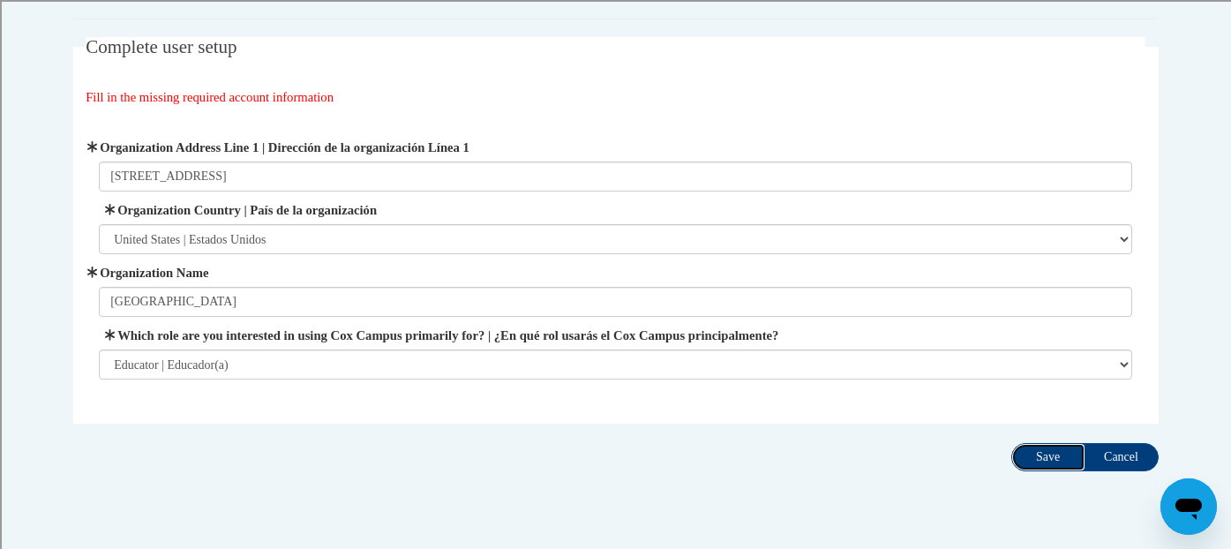
click at [1042, 460] on input "Save" at bounding box center [1049, 457] width 74 height 28
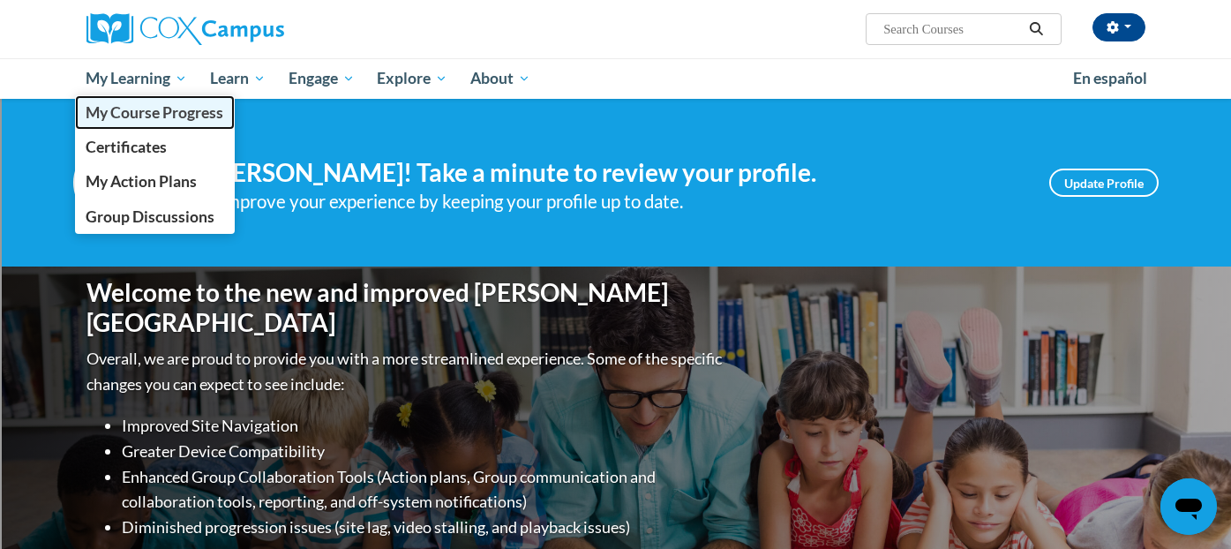
click at [170, 107] on span "My Course Progress" at bounding box center [155, 112] width 138 height 19
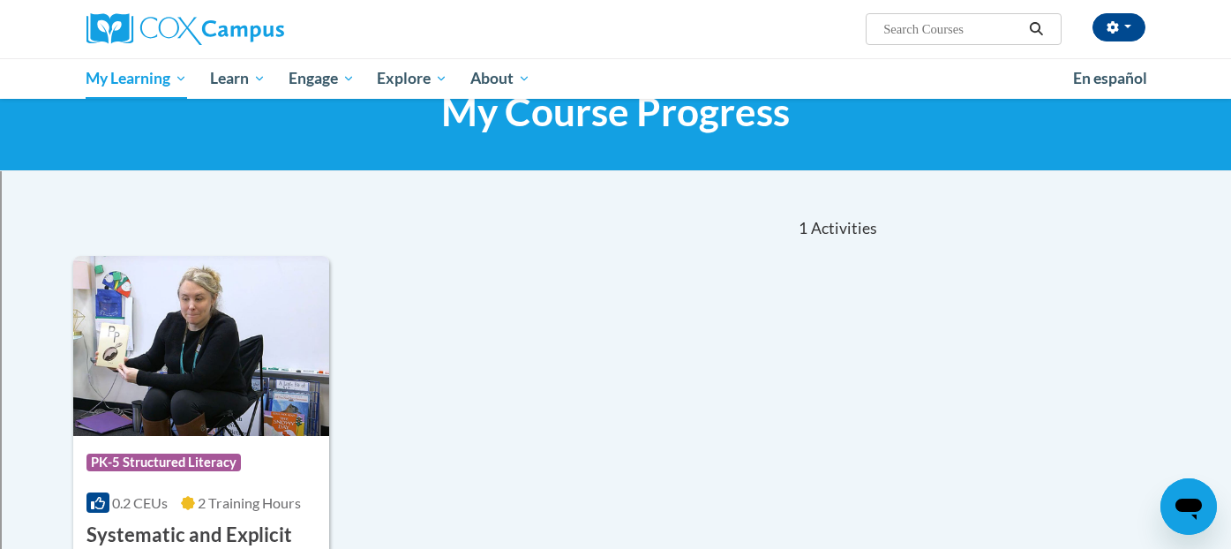
scroll to position [50, 0]
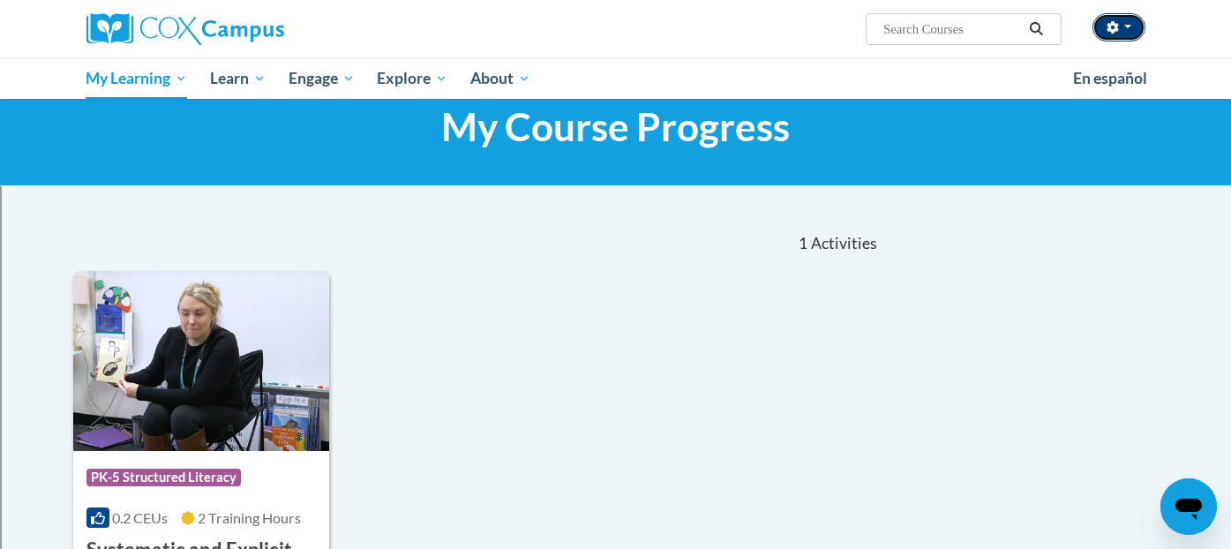
click at [1125, 30] on button "button" at bounding box center [1119, 27] width 53 height 28
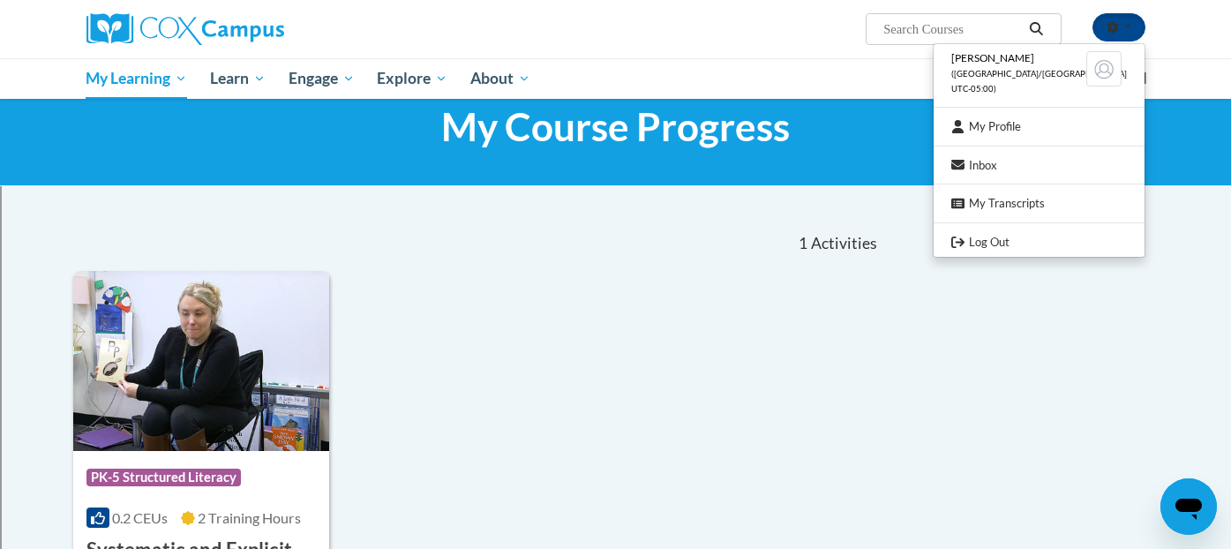
click at [842, 164] on div "<en>Home</en><fr>Accueil</fr><de>Zuhause</de><it>Casa</it><es>Casa</es><pt>Casa…" at bounding box center [615, 118] width 1231 height 138
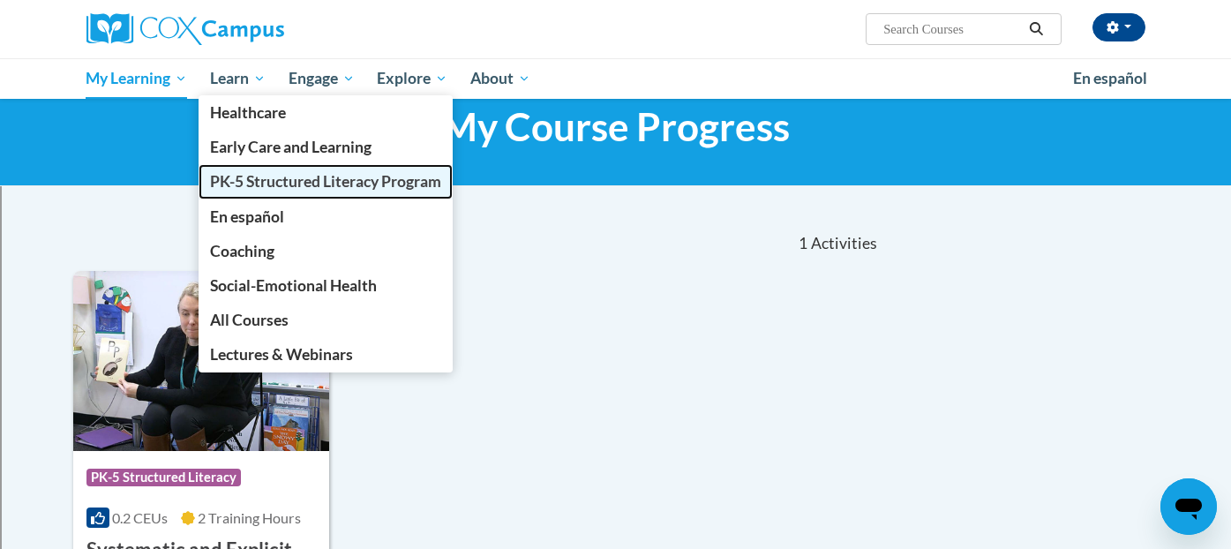
click at [270, 184] on span "PK-5 Structured Literacy Program" at bounding box center [325, 181] width 231 height 19
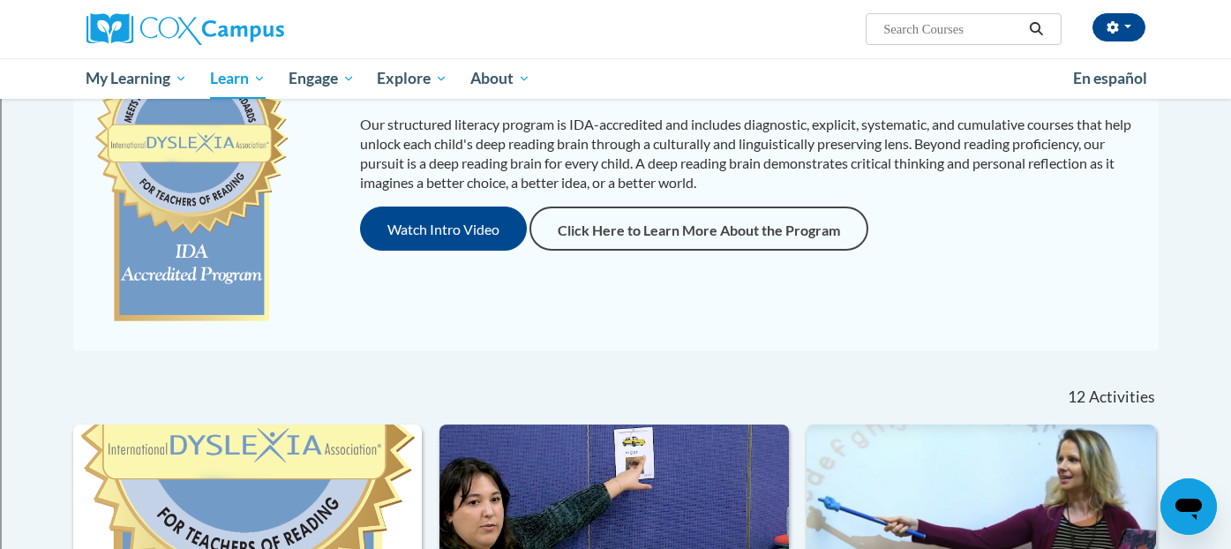
scroll to position [266, 0]
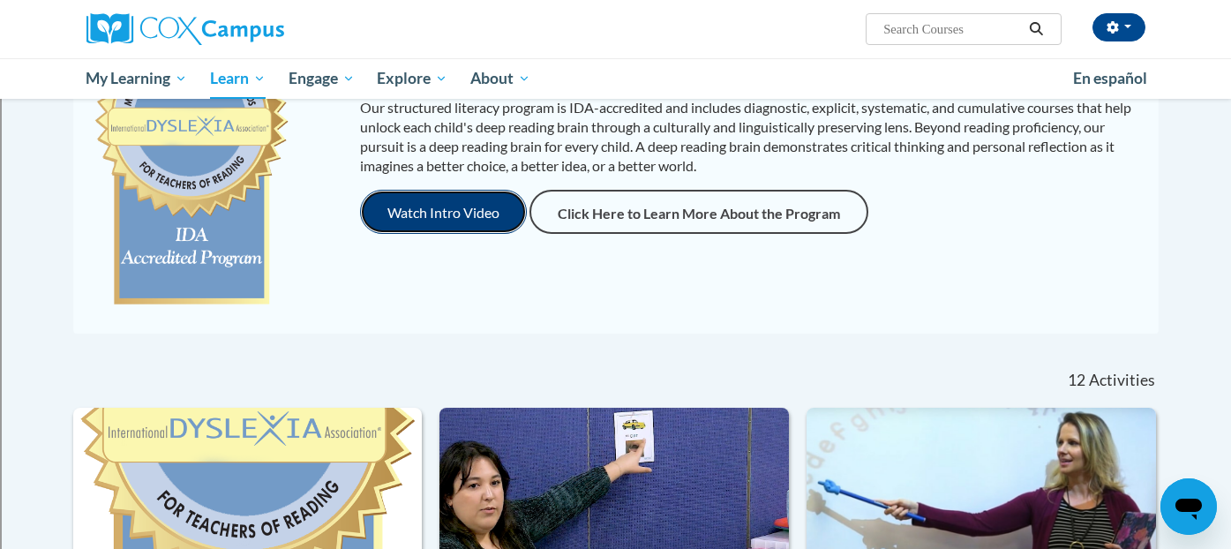
click at [452, 212] on button "Watch Intro Video" at bounding box center [443, 212] width 167 height 44
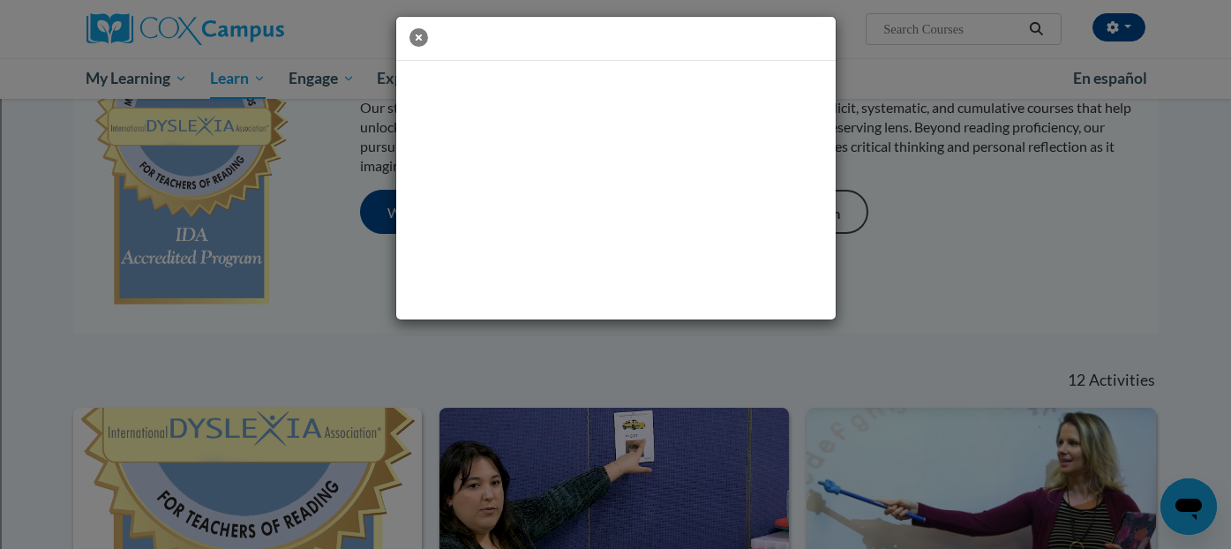
click at [417, 35] on icon "button" at bounding box center [419, 37] width 19 height 19
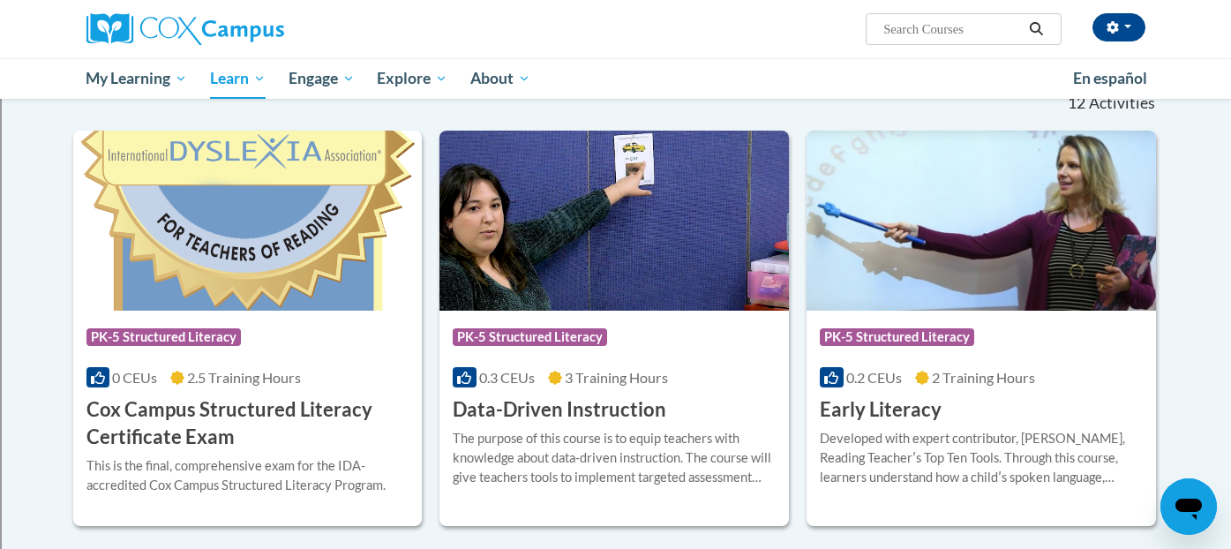
scroll to position [561, 0]
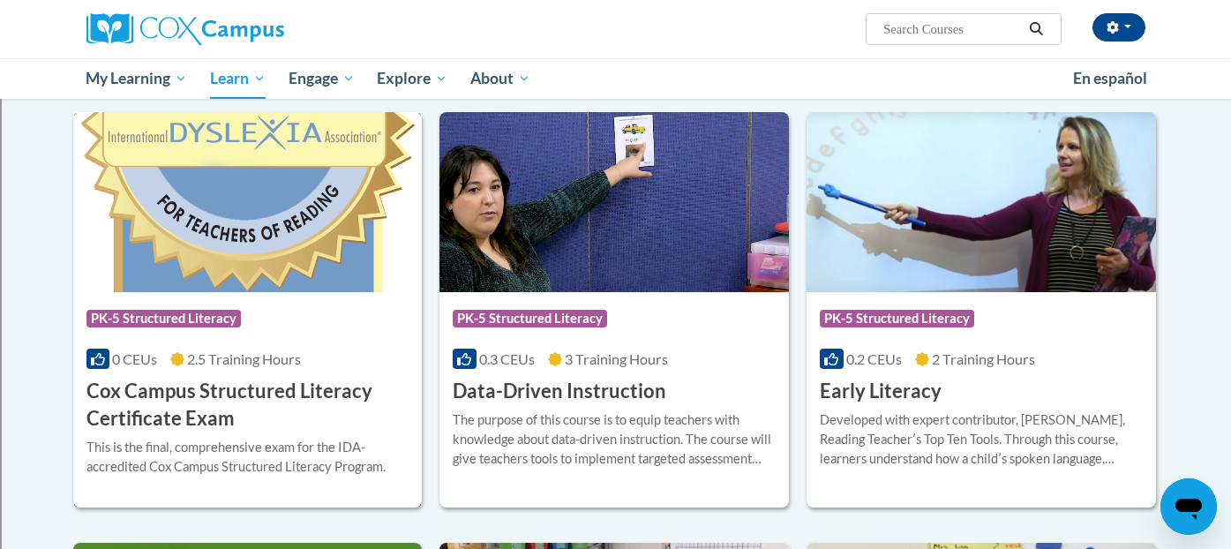
click at [240, 390] on h3 "Cox Campus Structured Literacy Certificate Exam" at bounding box center [248, 405] width 323 height 55
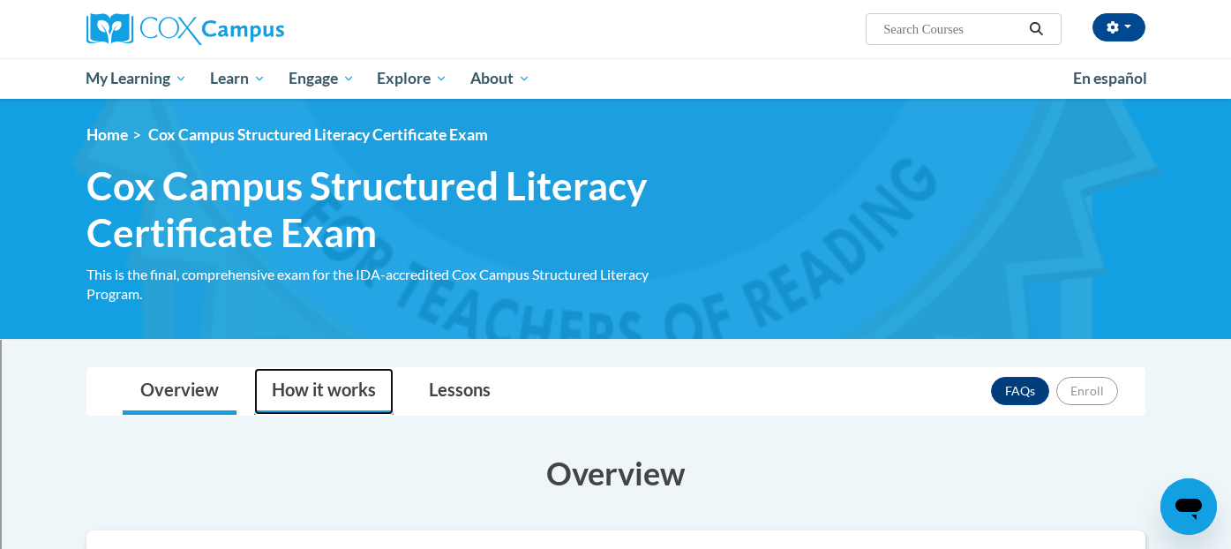
click at [351, 393] on link "How it works" at bounding box center [323, 391] width 139 height 47
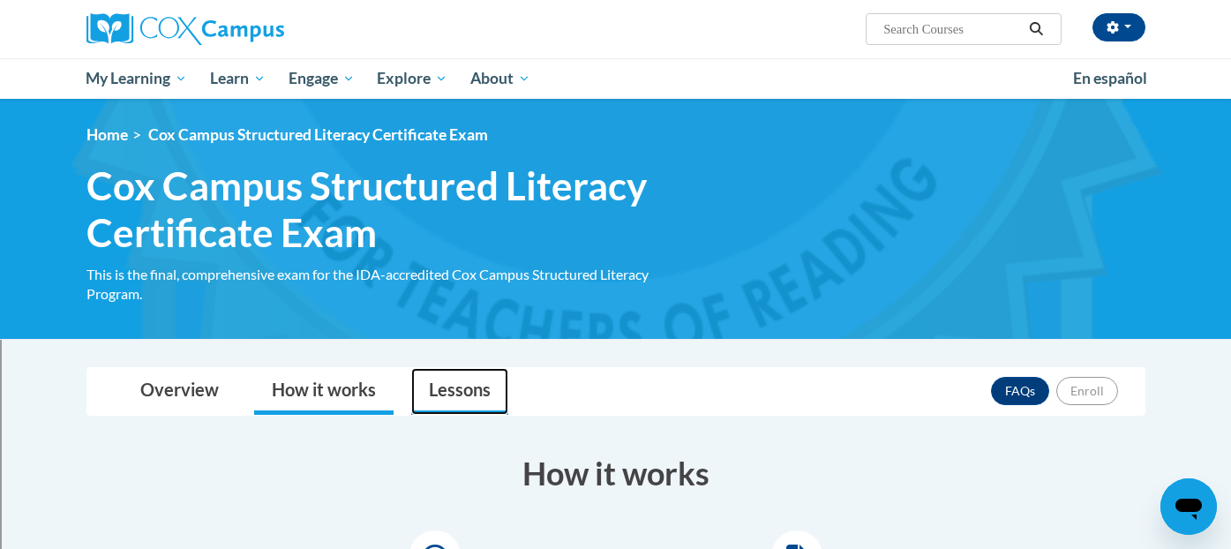
click at [460, 377] on link "Lessons" at bounding box center [459, 391] width 97 height 47
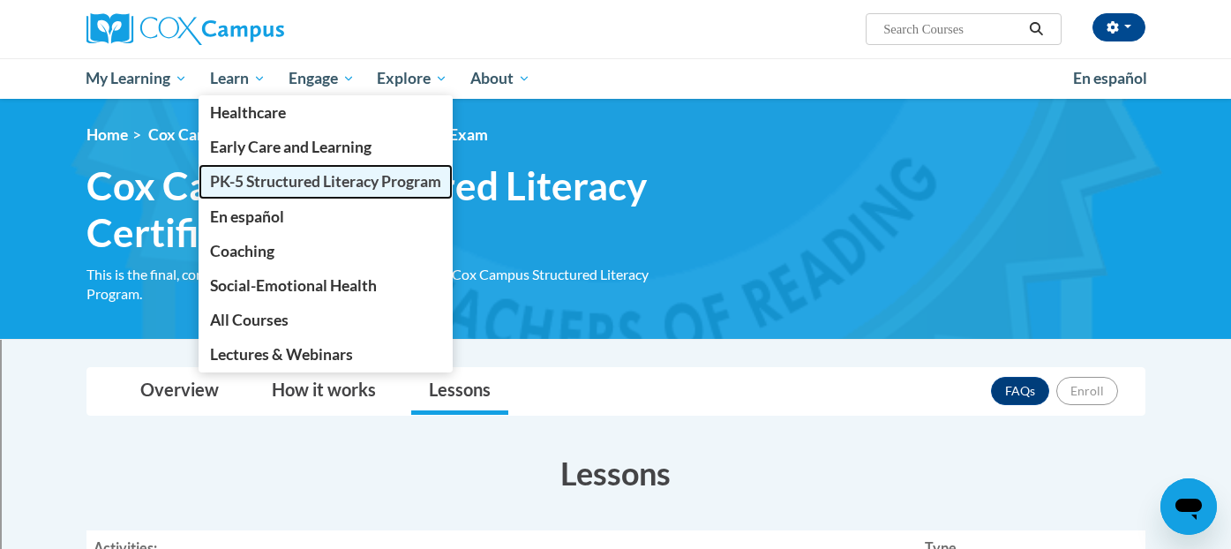
click at [254, 176] on span "PK-5 Structured Literacy Program" at bounding box center [325, 181] width 231 height 19
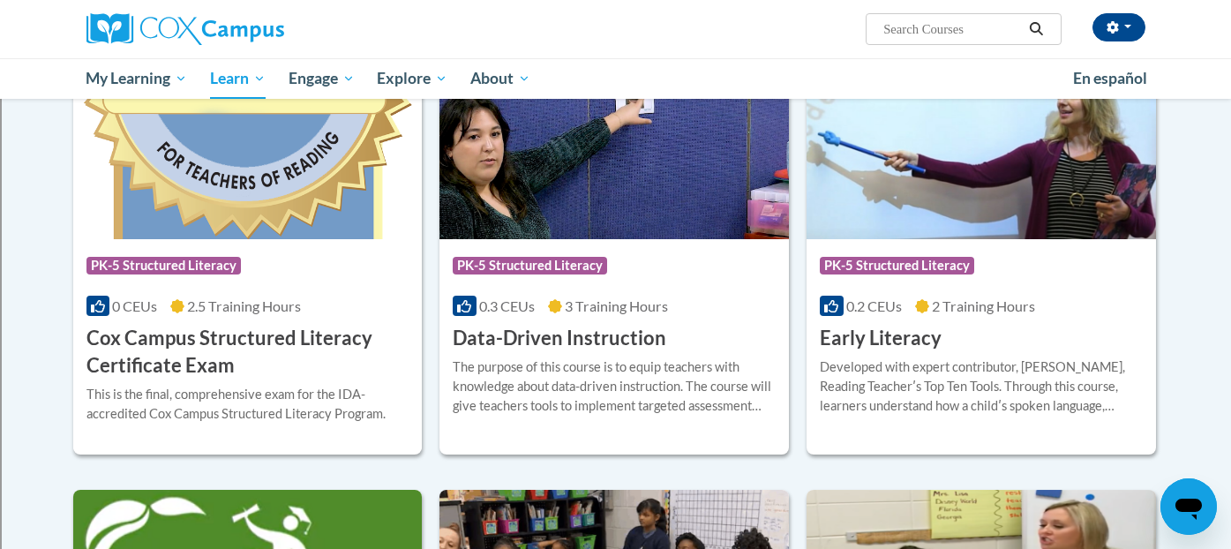
scroll to position [620, 0]
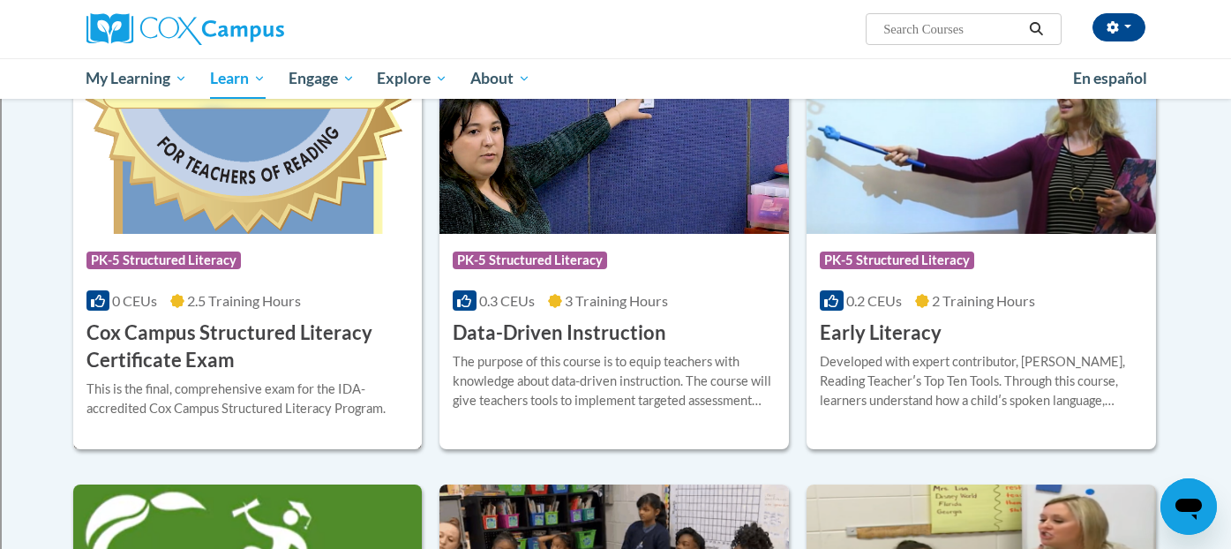
click at [222, 350] on h3 "Cox Campus Structured Literacy Certificate Exam" at bounding box center [248, 347] width 323 height 55
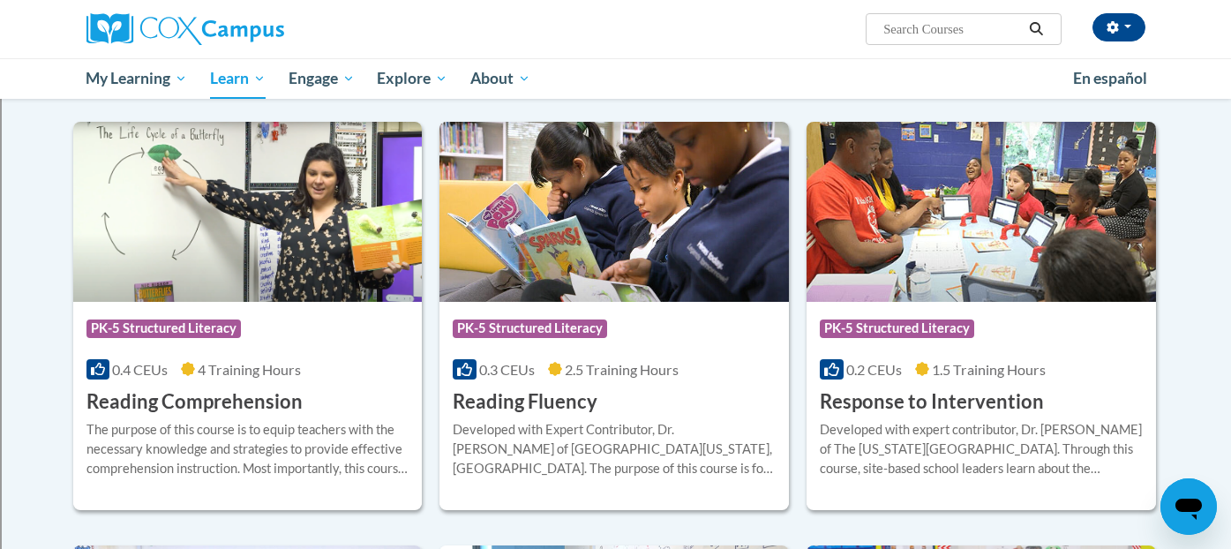
scroll to position [1475, 0]
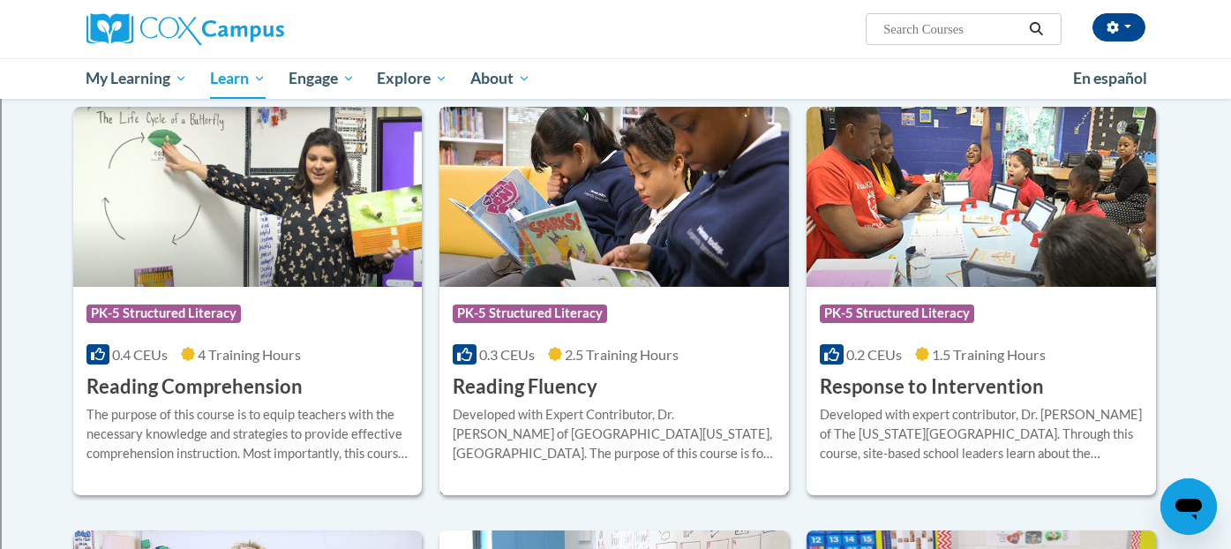
click at [544, 407] on div "Developed with Expert Contributor, [PERSON_NAME] of [GEOGRAPHIC_DATA][US_STATE]…" at bounding box center [614, 434] width 323 height 58
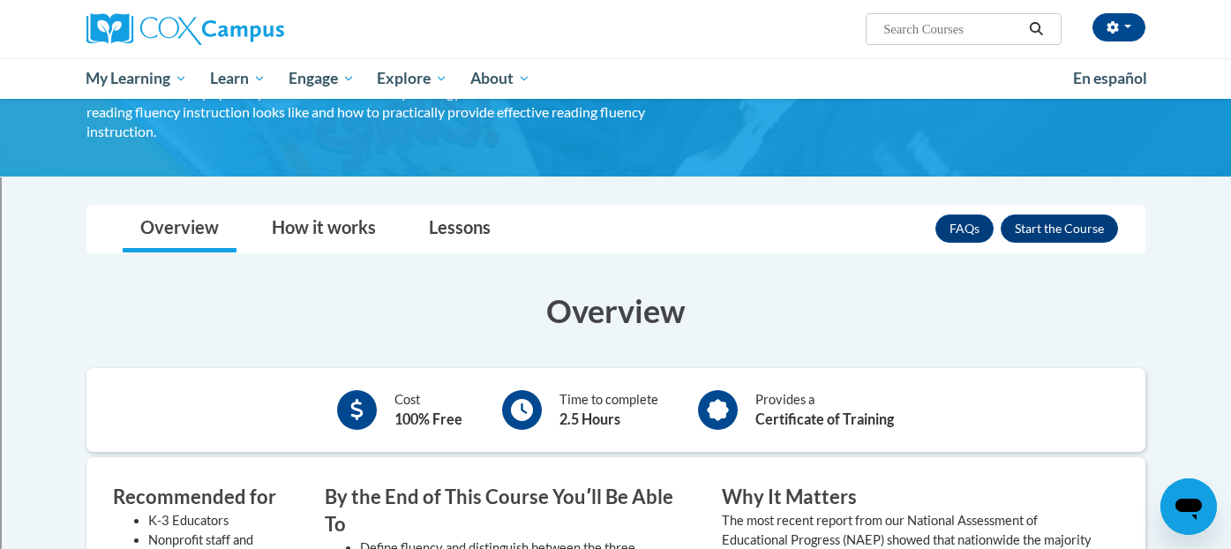
scroll to position [250, 0]
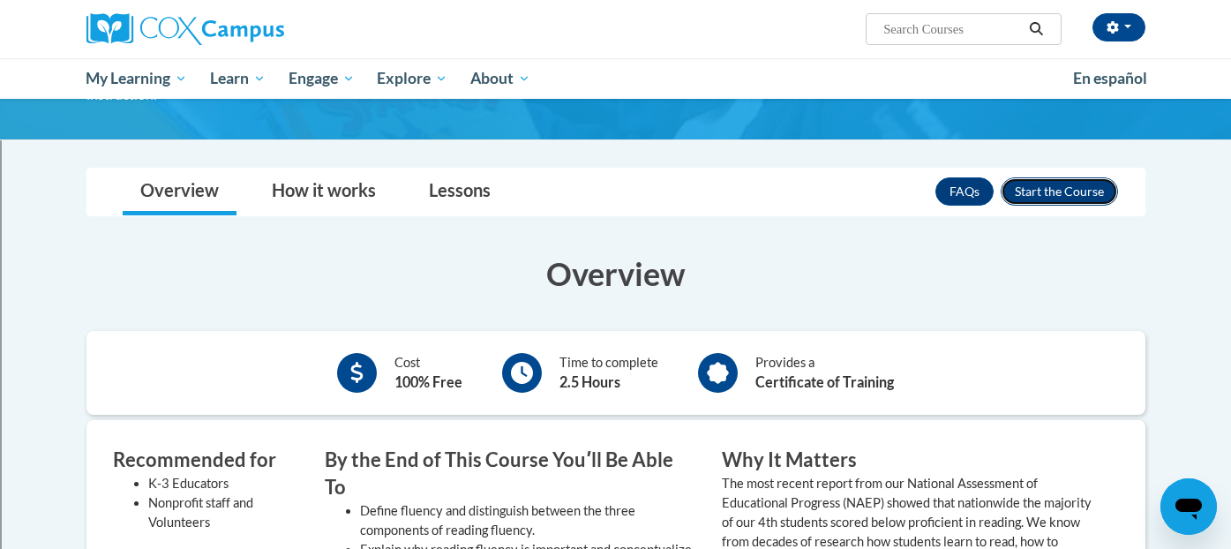
click at [1084, 177] on button "Enroll" at bounding box center [1059, 191] width 117 height 28
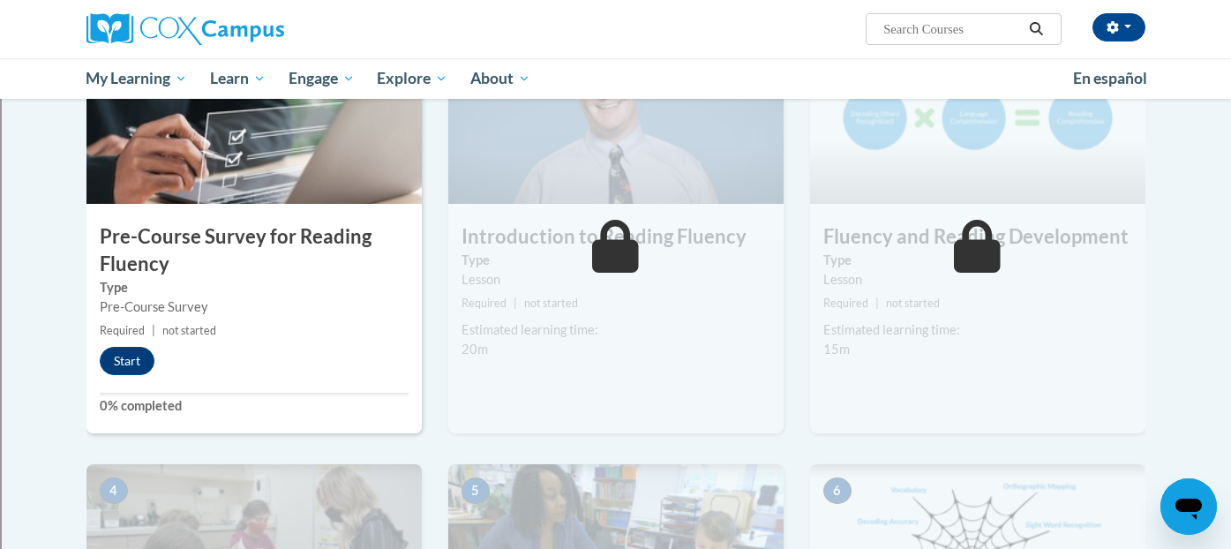
scroll to position [396, 0]
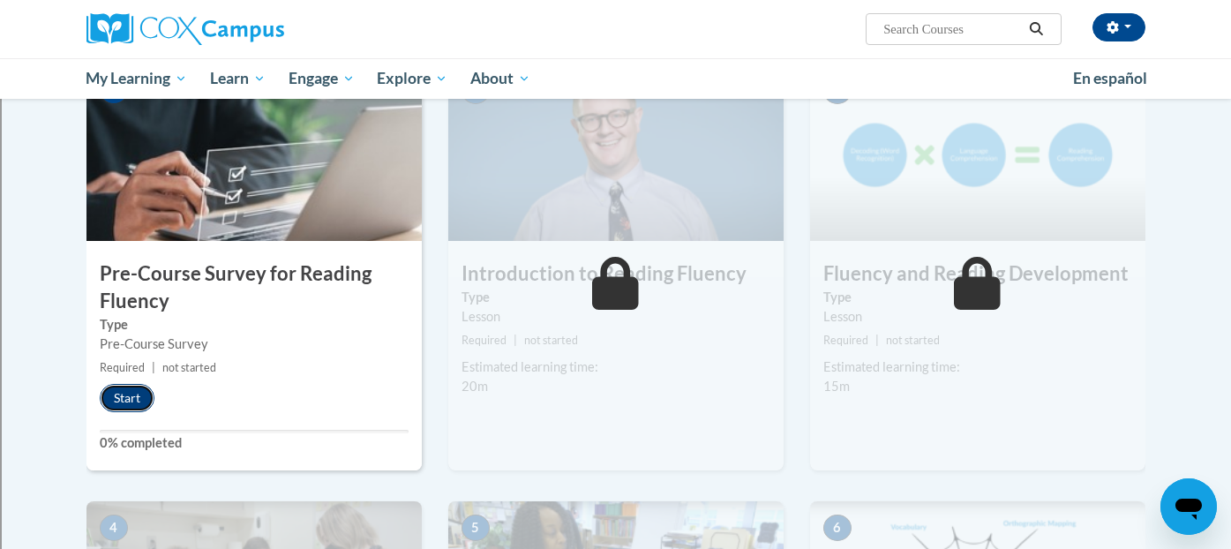
click at [124, 399] on button "Start" at bounding box center [127, 398] width 55 height 28
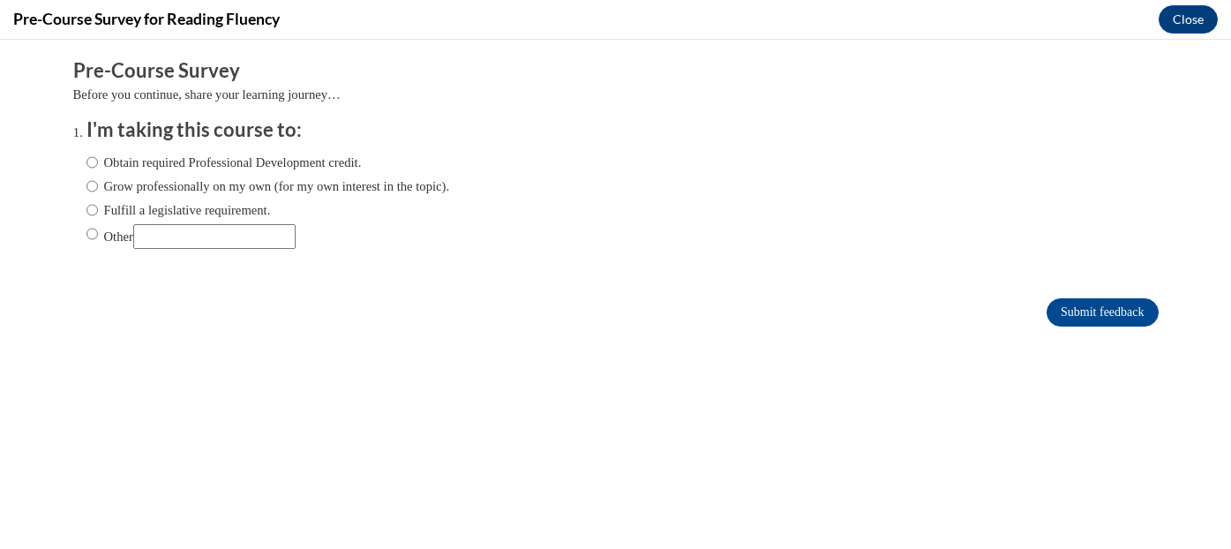
scroll to position [0, 0]
click at [91, 163] on input "Obtain required Professional Development credit." at bounding box center [92, 162] width 11 height 19
radio input "true"
click at [1069, 313] on input "Submit feedback" at bounding box center [1102, 312] width 111 height 28
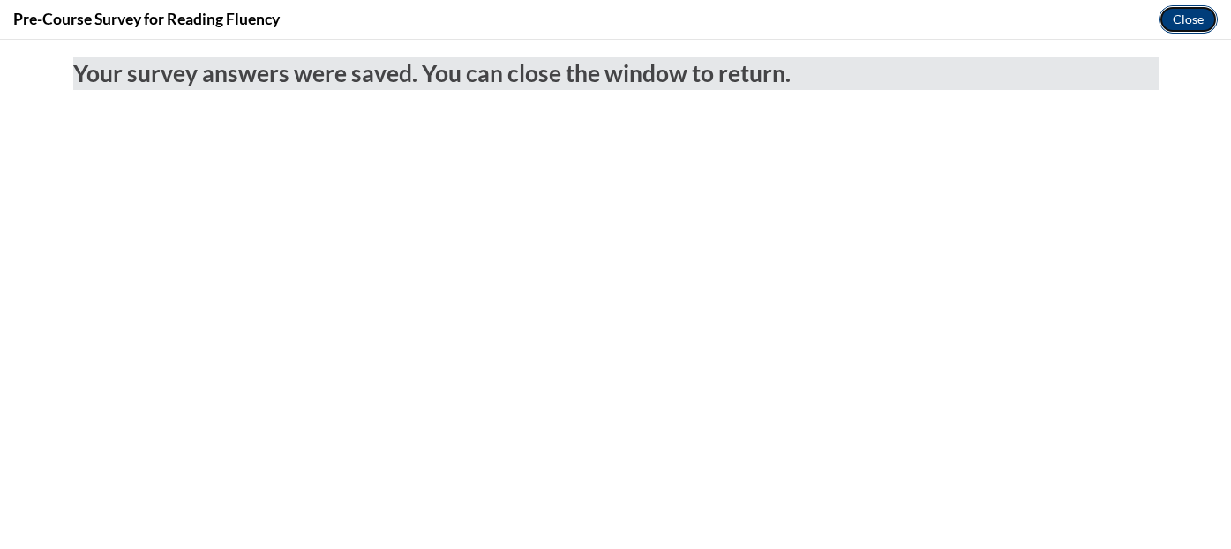
click at [1186, 24] on button "Close" at bounding box center [1188, 19] width 59 height 28
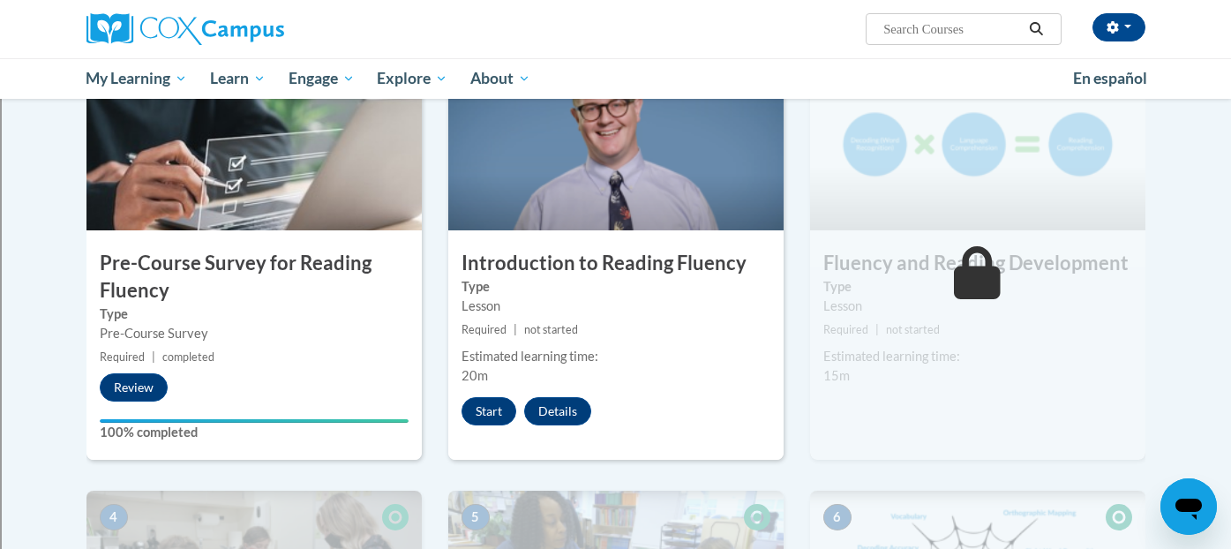
scroll to position [420, 0]
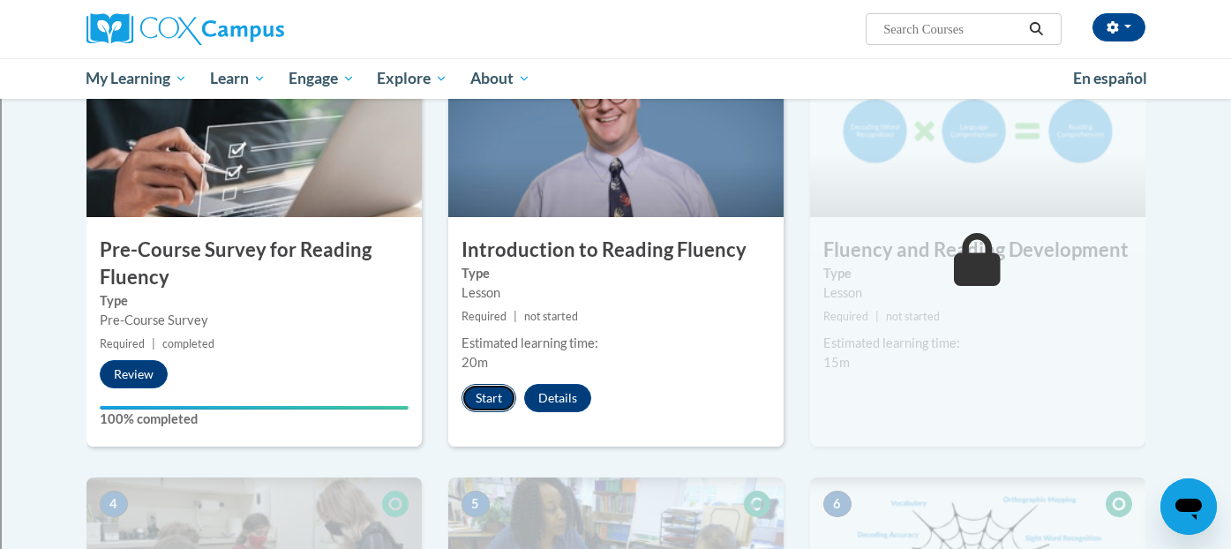
click at [496, 396] on button "Start" at bounding box center [489, 398] width 55 height 28
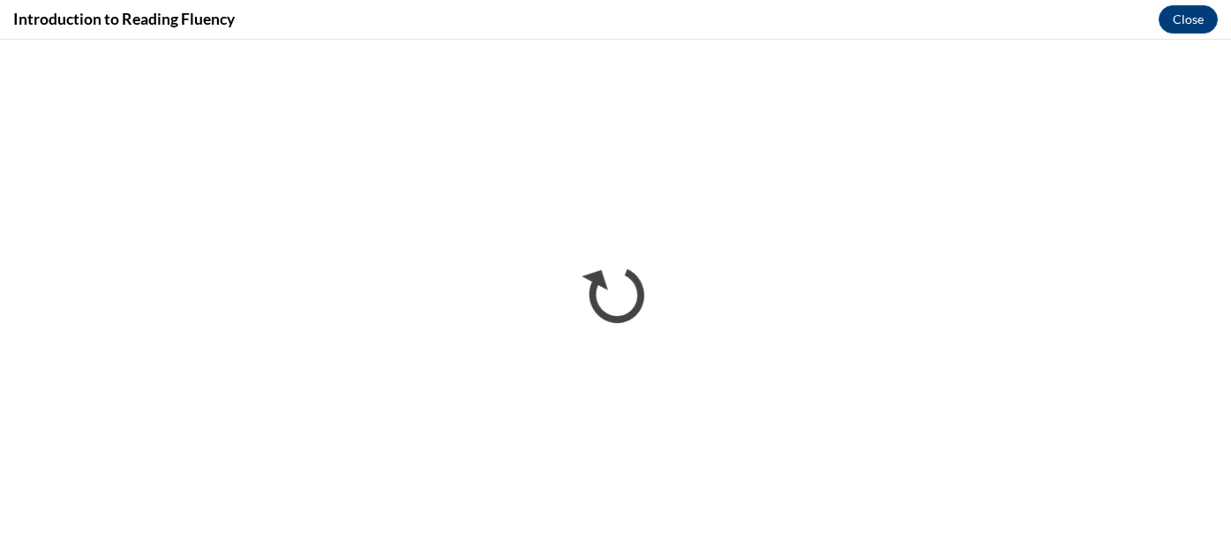
scroll to position [0, 0]
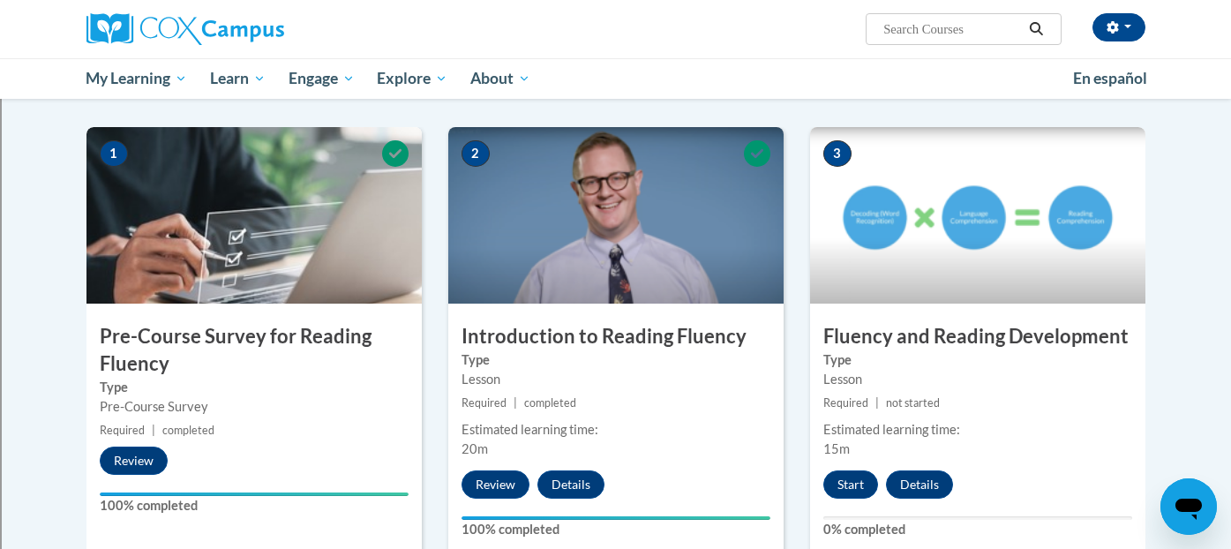
scroll to position [350, 0]
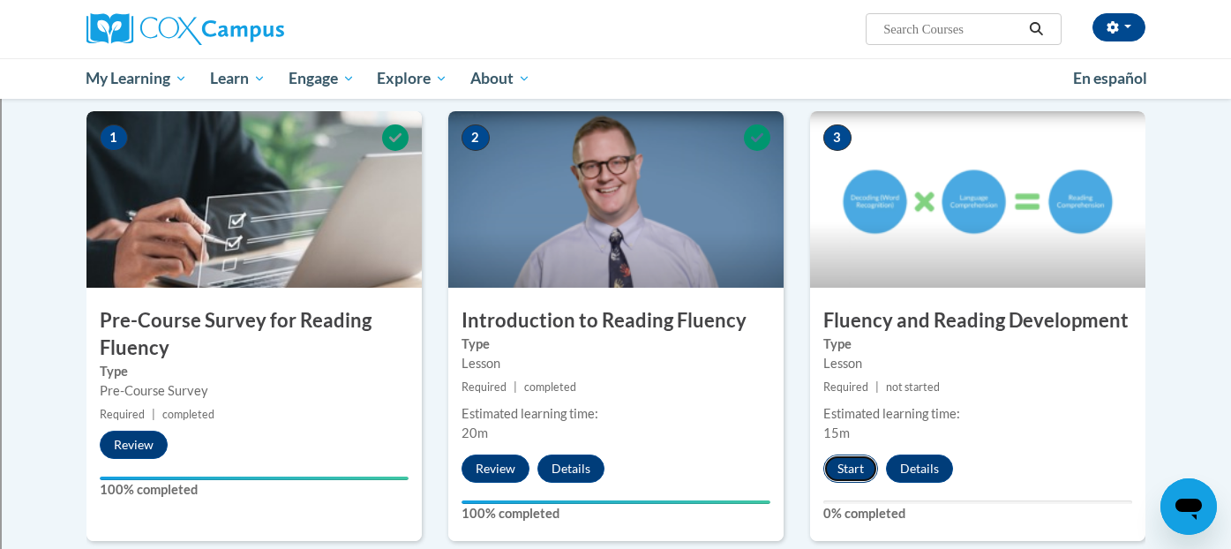
click at [856, 456] on button "Start" at bounding box center [851, 469] width 55 height 28
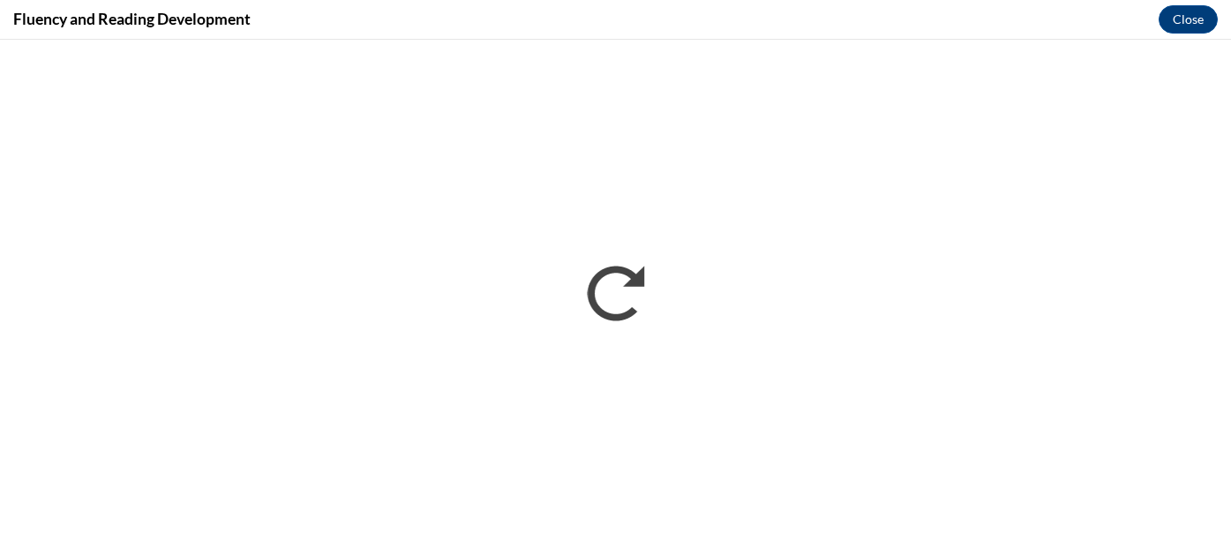
scroll to position [0, 0]
